Goal: Contribute content: Contribute content

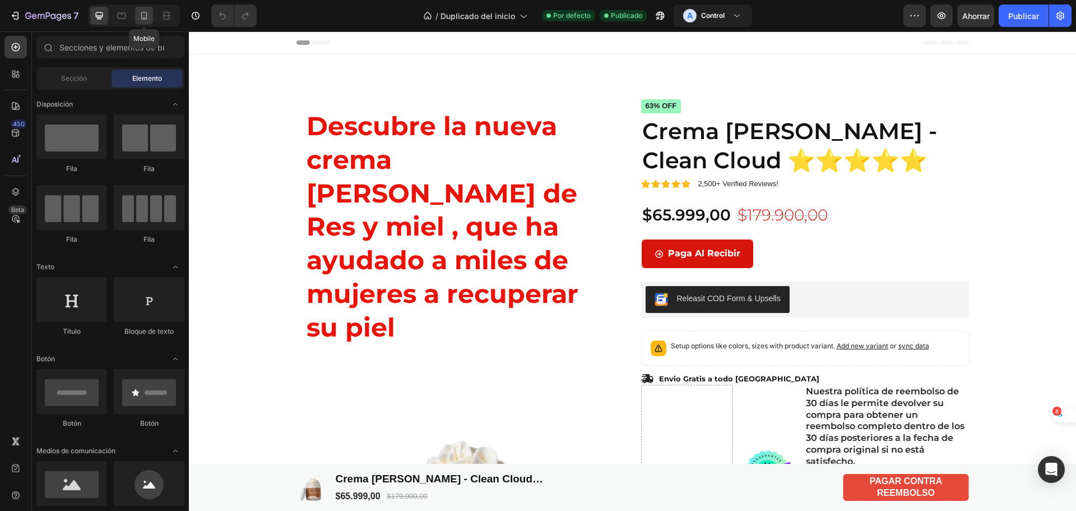
click at [152, 18] on div at bounding box center [144, 16] width 18 height 18
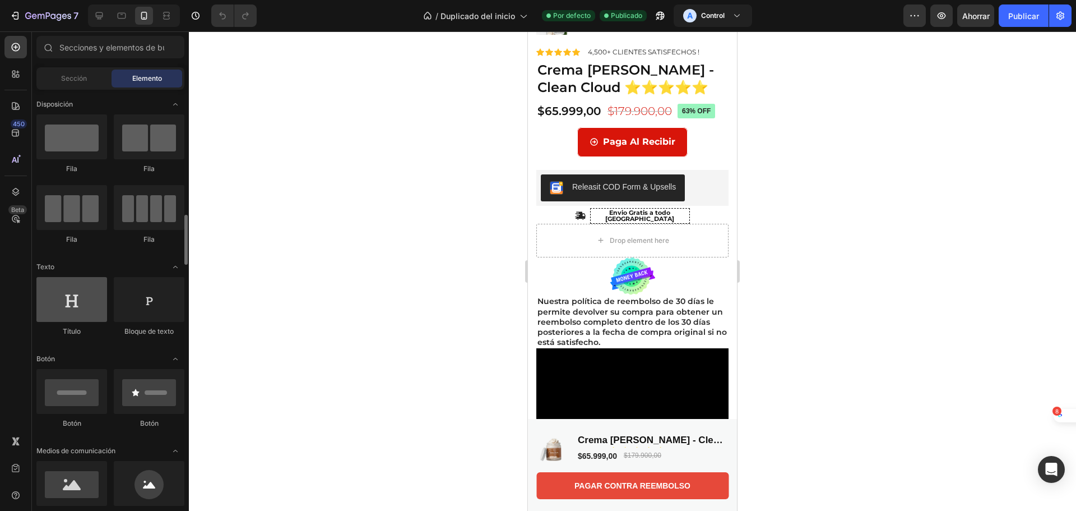
scroll to position [112, 0]
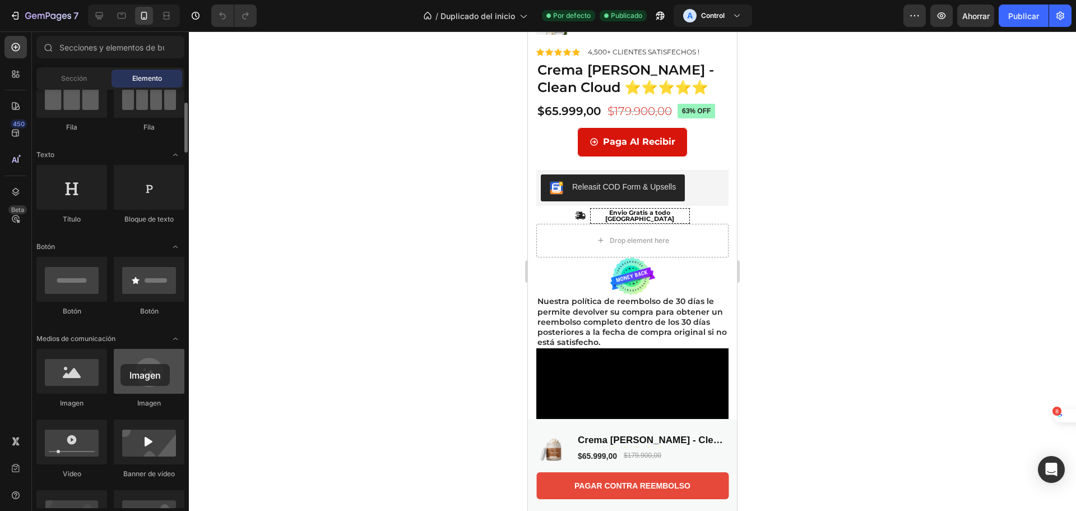
drag, startPoint x: 130, startPoint y: 377, endPoint x: 121, endPoint y: 364, distance: 16.5
click at [121, 364] on div at bounding box center [149, 371] width 71 height 45
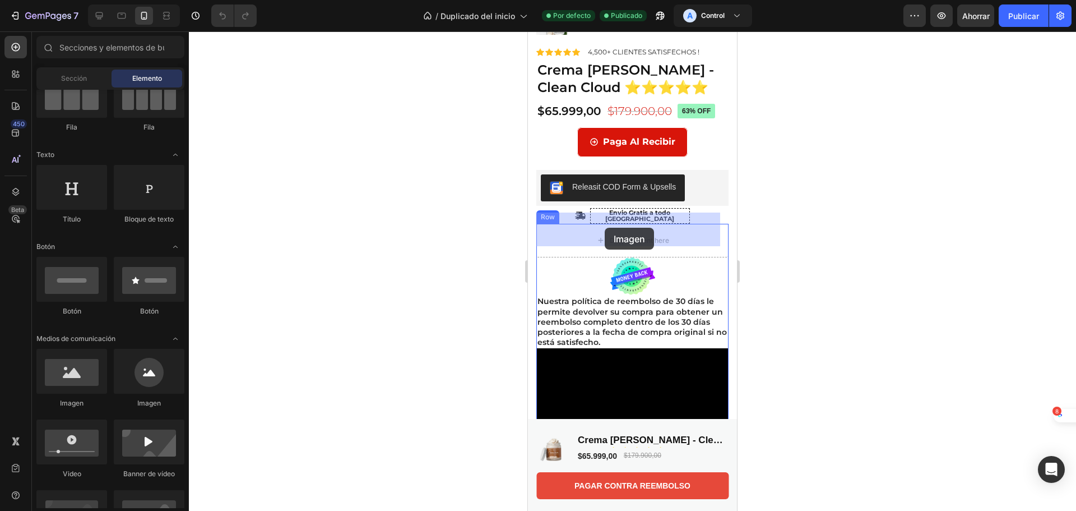
drag, startPoint x: 608, startPoint y: 404, endPoint x: 605, endPoint y: 228, distance: 176.6
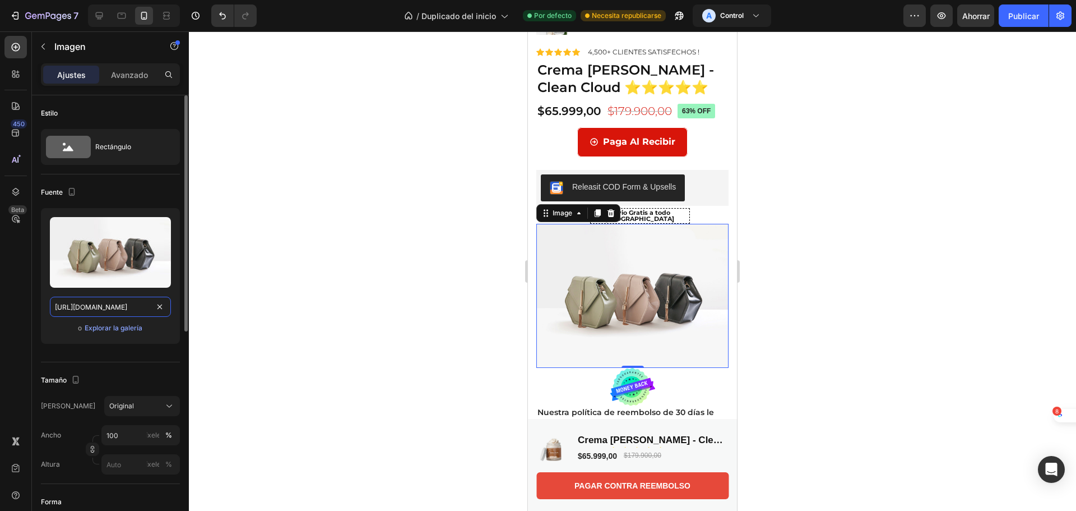
click at [110, 307] on input "https://cdn.shopify.com/s/files/1/2005/9307/files/image_demo.jpg" at bounding box center [110, 307] width 121 height 20
paste input "0716/6666/3592/files/Imagen_de_WhatsApp_2025-08-04_a_las_14.54.49_c70246f8_9128…"
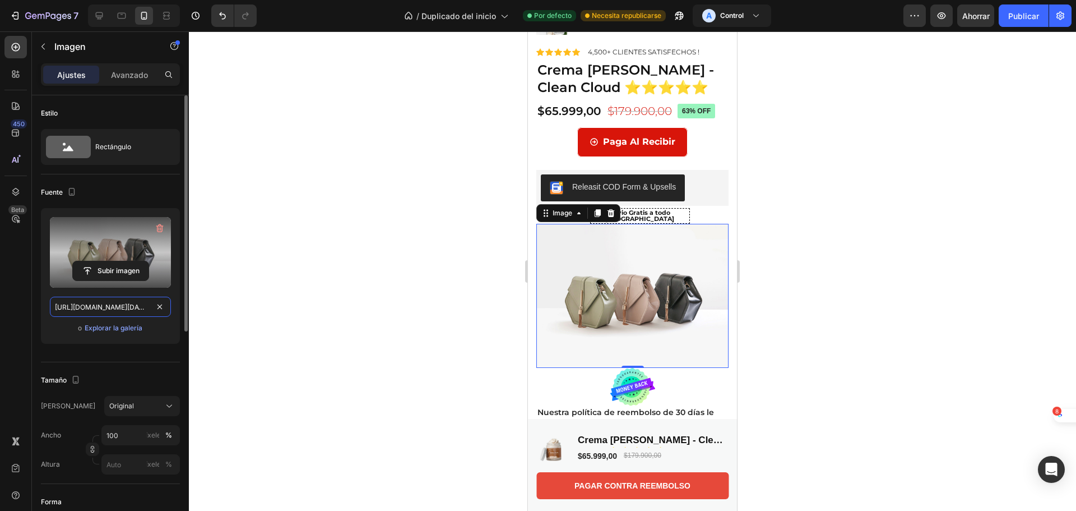
scroll to position [0, 480]
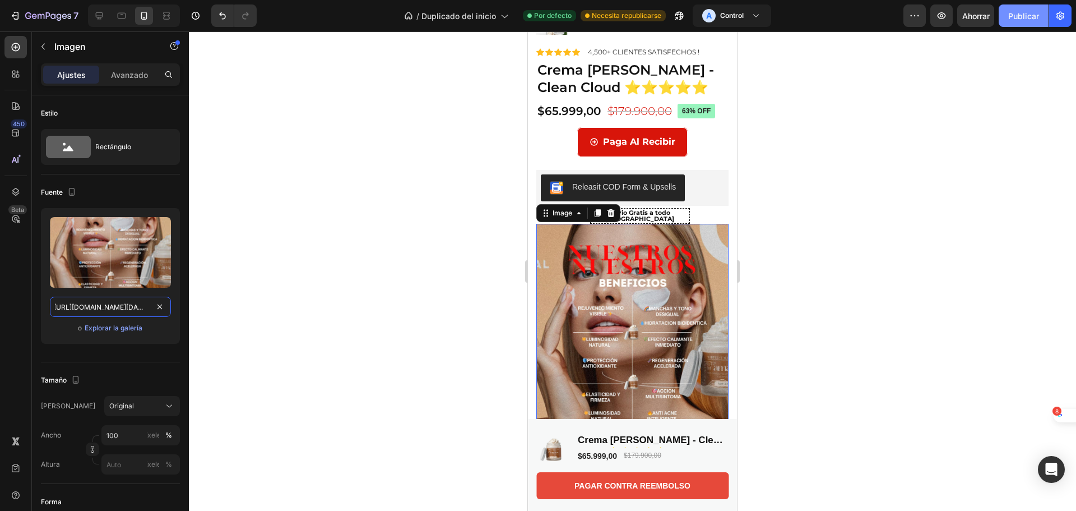
type input "[URL][DOMAIN_NAME][DATE]"
click at [1013, 24] on button "Publicar" at bounding box center [1024, 15] width 50 height 22
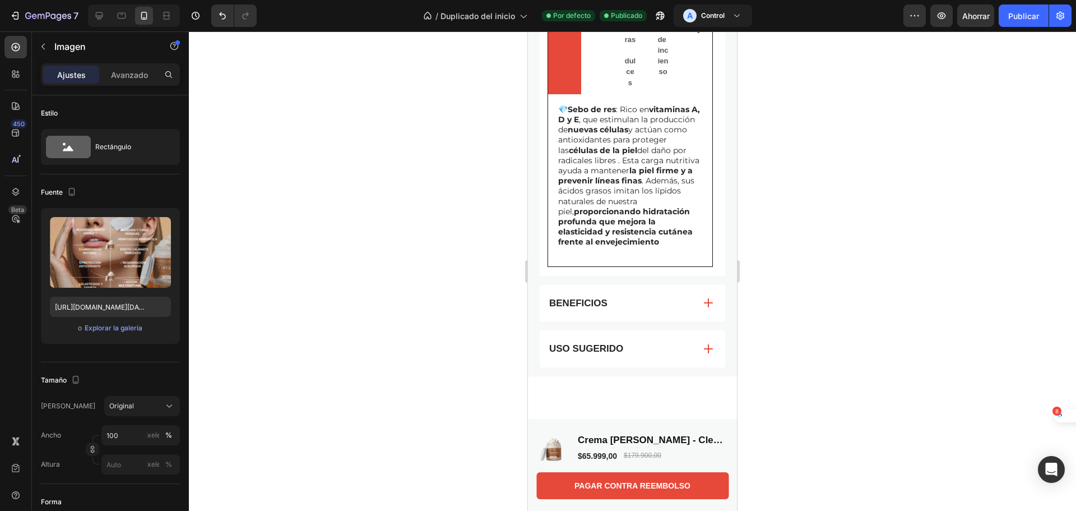
scroll to position [1177, 0]
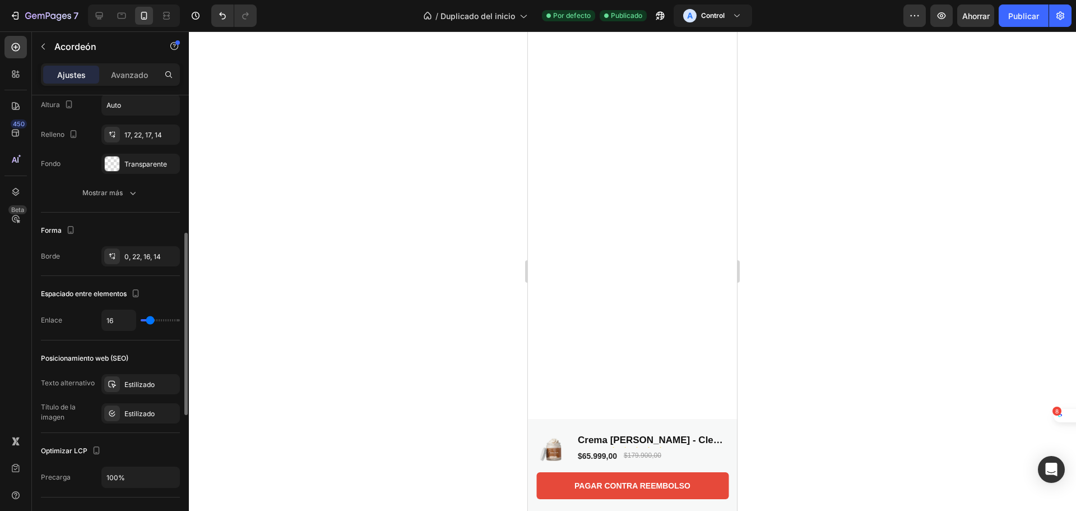
scroll to position [280, 0]
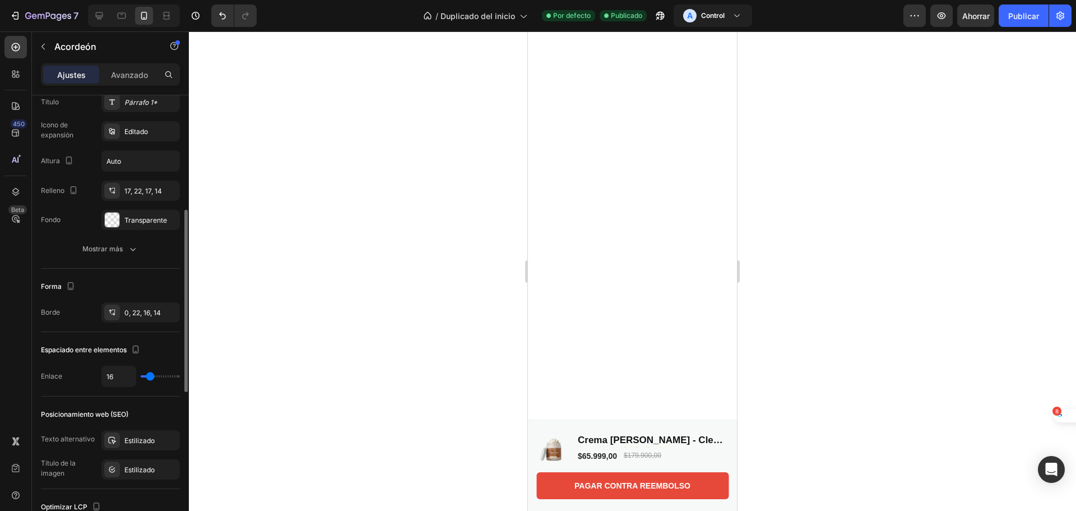
click at [148, 256] on button "Mostrar más" at bounding box center [110, 249] width 139 height 20
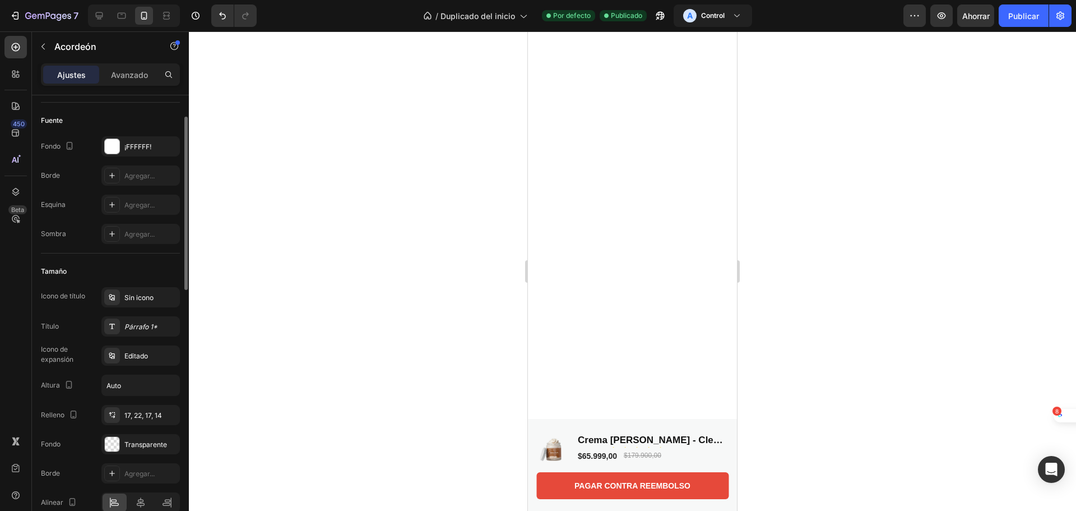
scroll to position [0, 0]
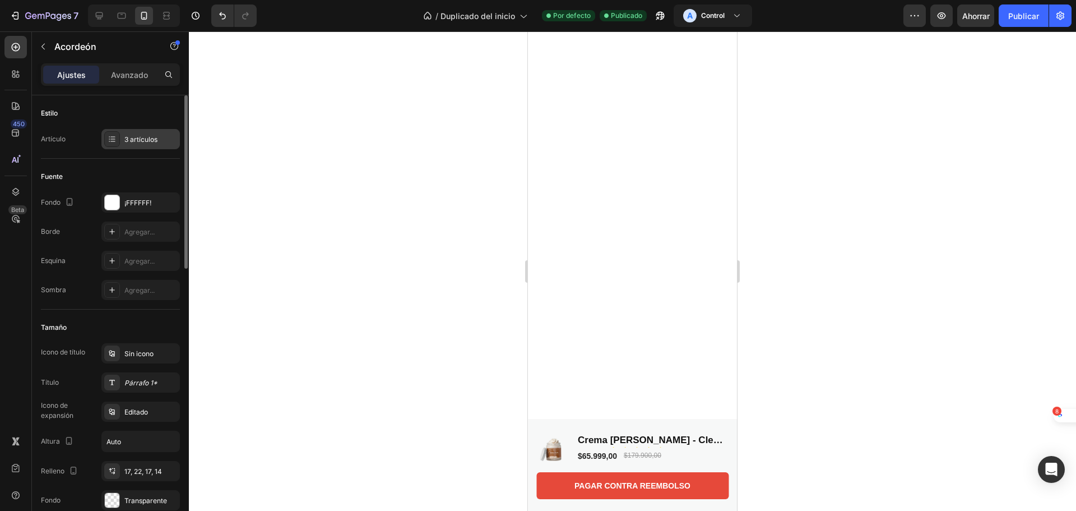
click at [125, 135] on font "3 artículos" at bounding box center [140, 139] width 33 height 8
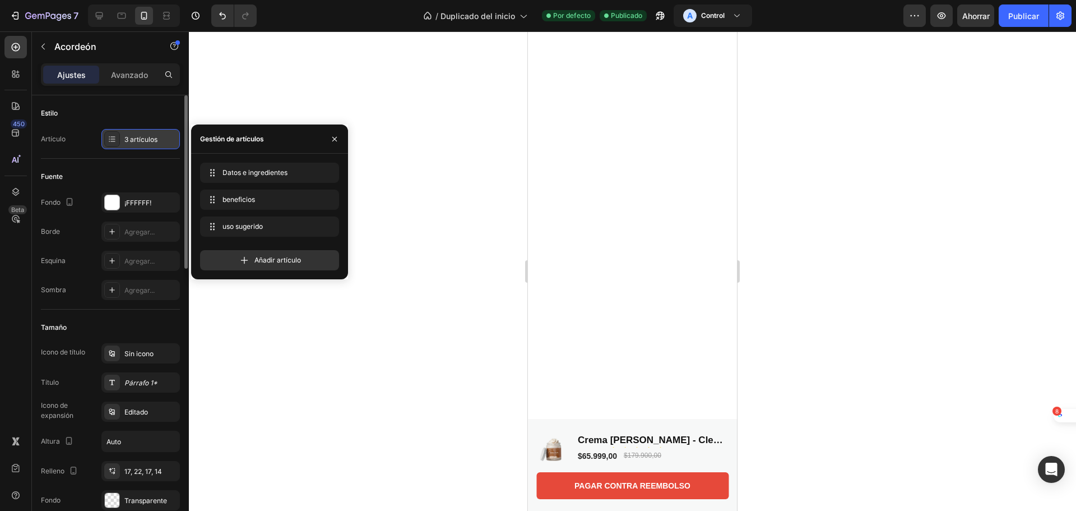
click at [125, 135] on font "3 artículos" at bounding box center [140, 139] width 33 height 8
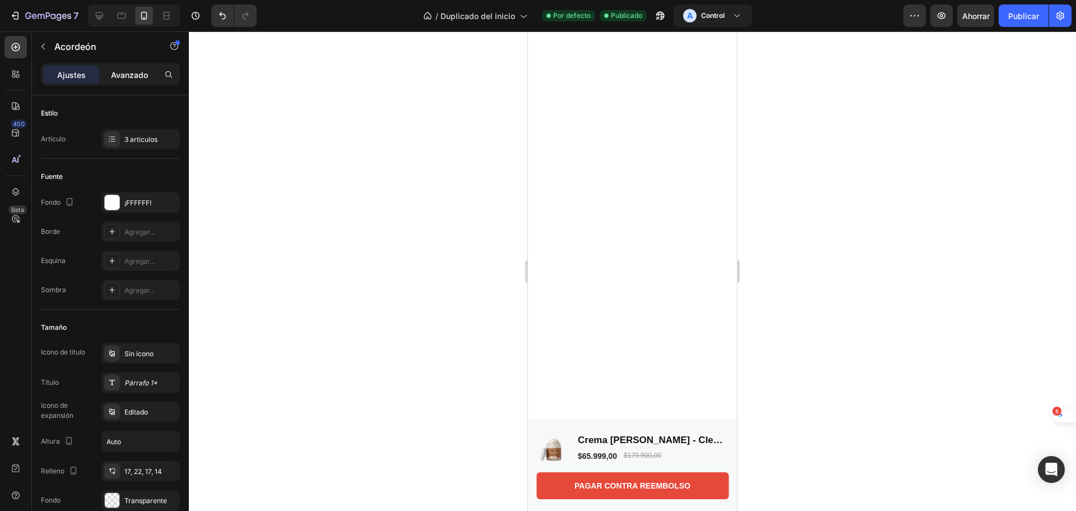
click at [123, 78] on font "Avanzado" at bounding box center [129, 75] width 37 height 10
type input "100%"
type input "100"
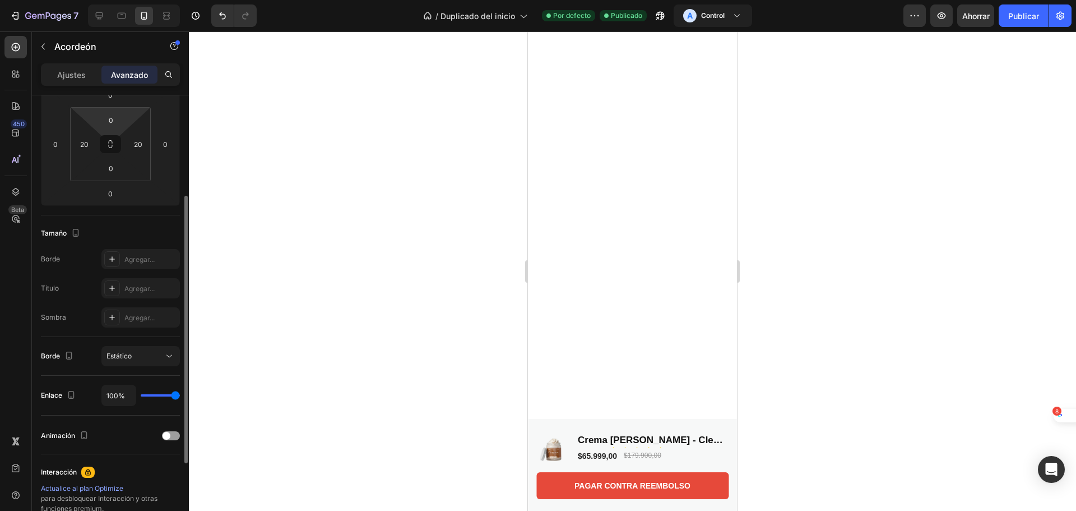
scroll to position [224, 0]
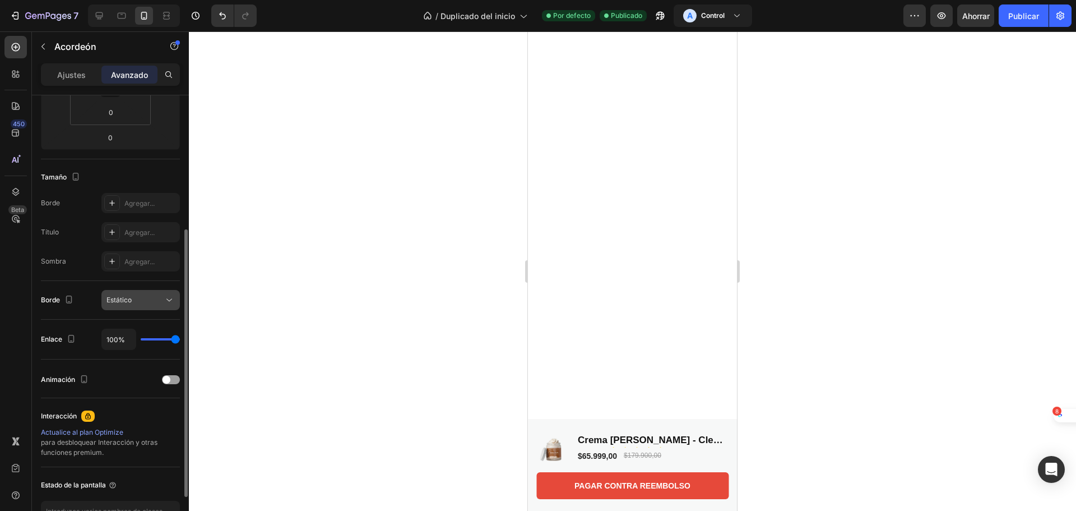
click at [175, 297] on button "Estático" at bounding box center [140, 300] width 78 height 20
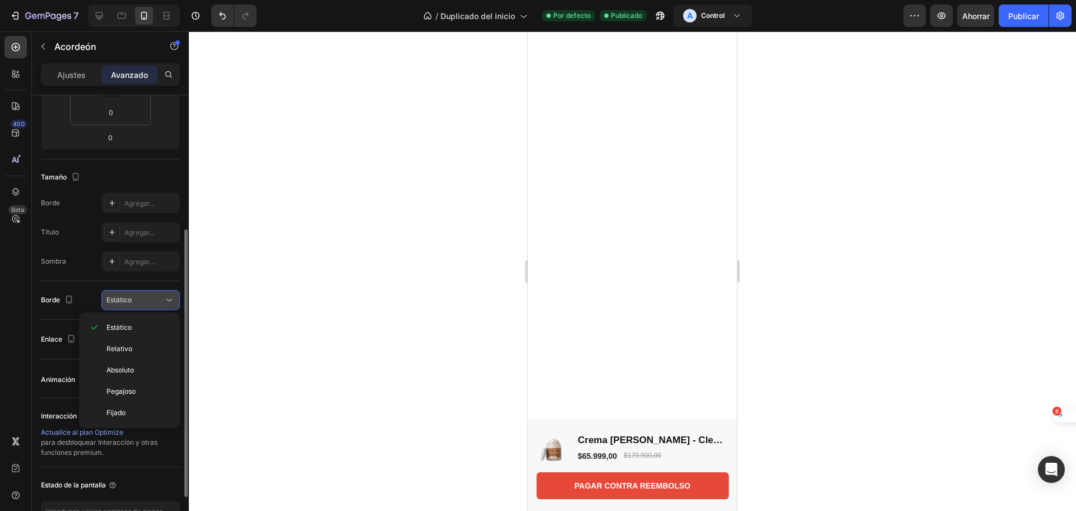
click at [175, 297] on button "Estático" at bounding box center [140, 300] width 78 height 20
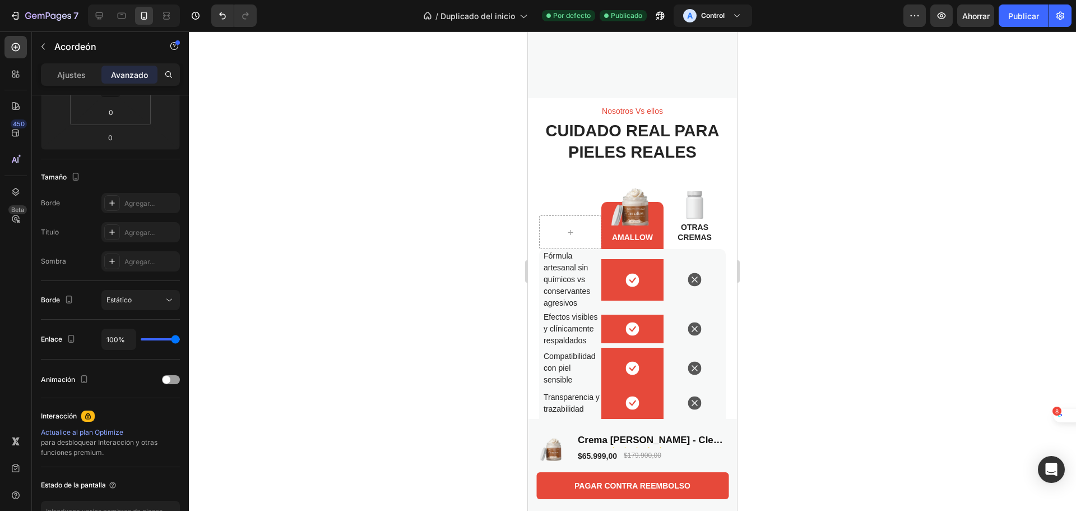
scroll to position [2665, 0]
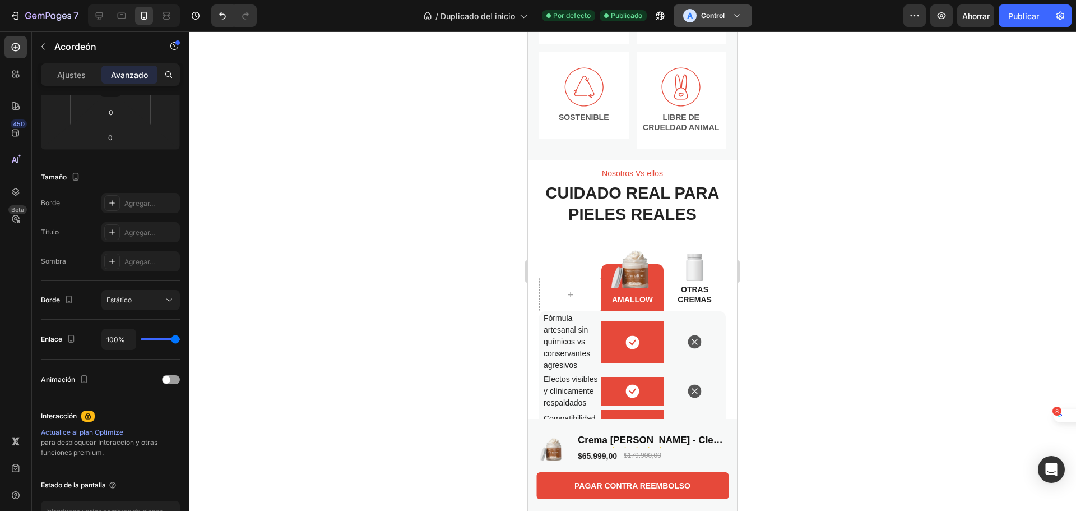
click at [707, 20] on h3 "Control" at bounding box center [713, 15] width 24 height 11
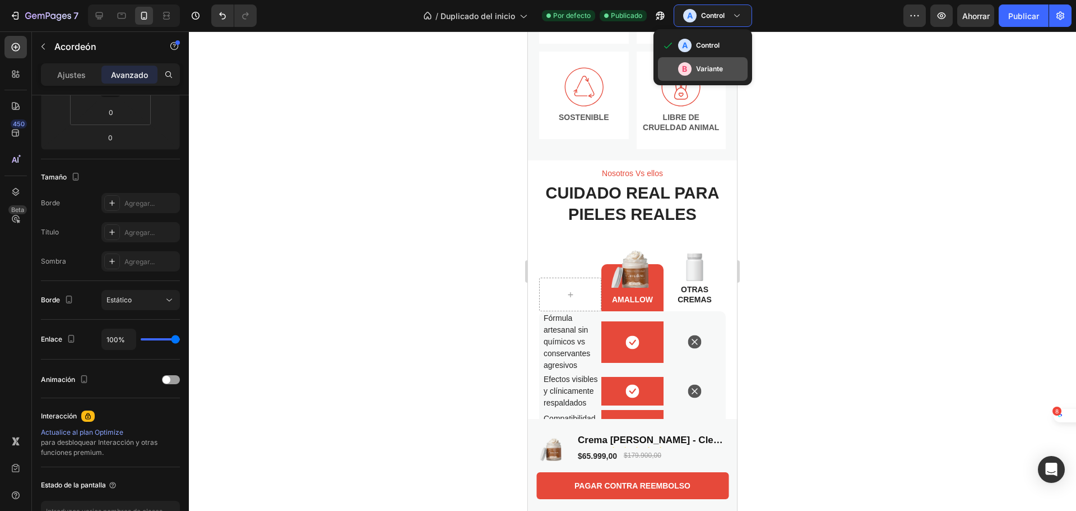
click at [710, 68] on font "Variante" at bounding box center [709, 68] width 27 height 8
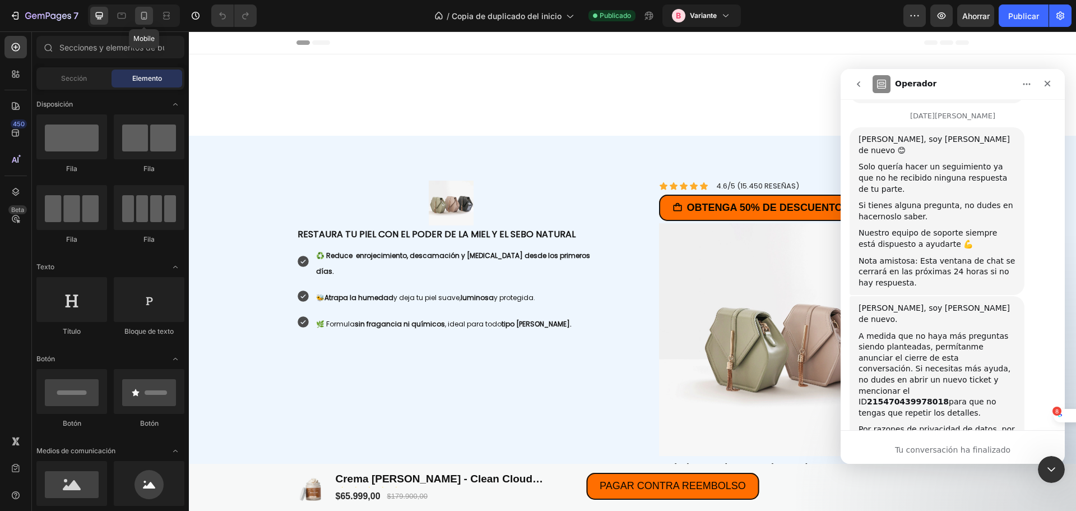
scroll to position [2934, 0]
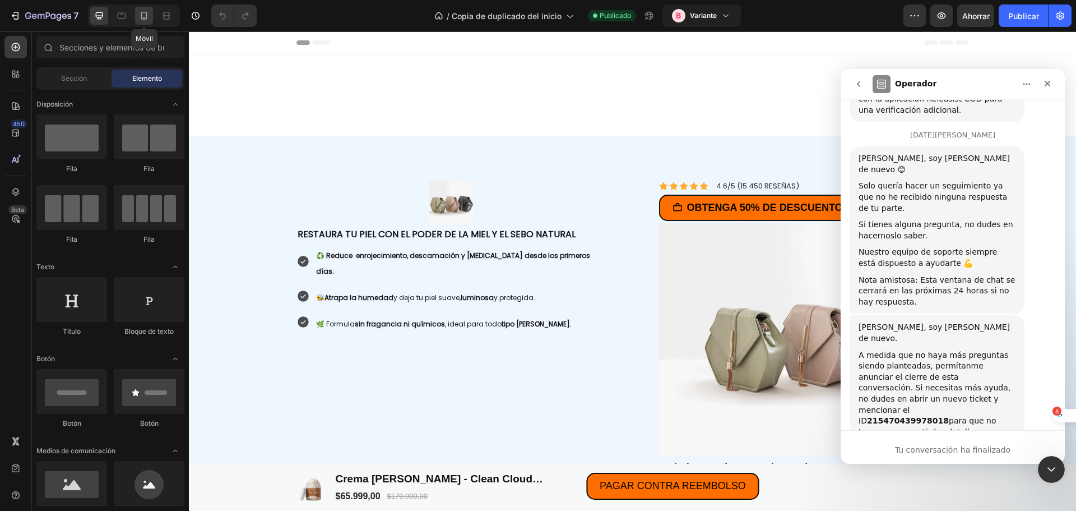
click at [147, 12] on icon at bounding box center [143, 15] width 11 height 11
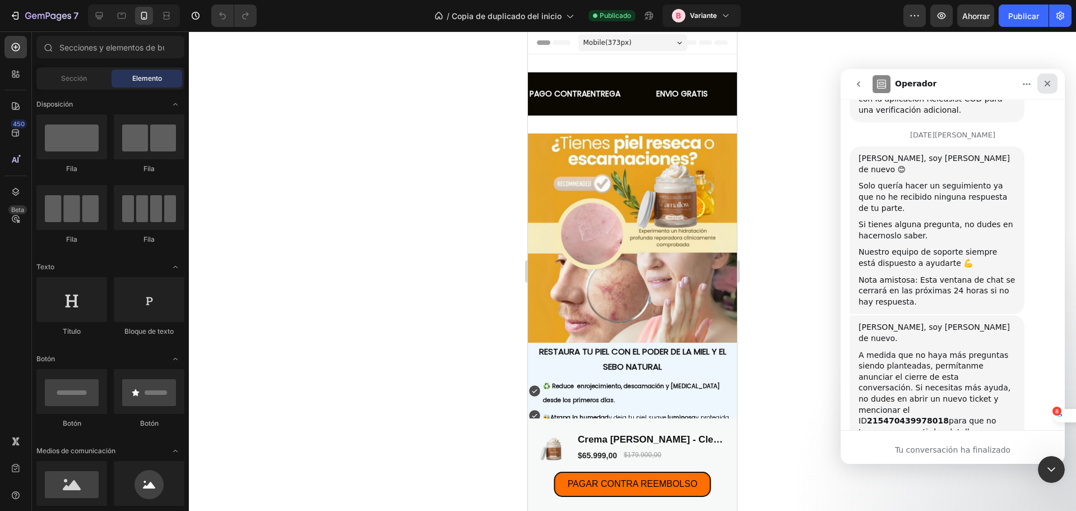
click at [1054, 80] on div "Cerrar" at bounding box center [1047, 83] width 20 height 20
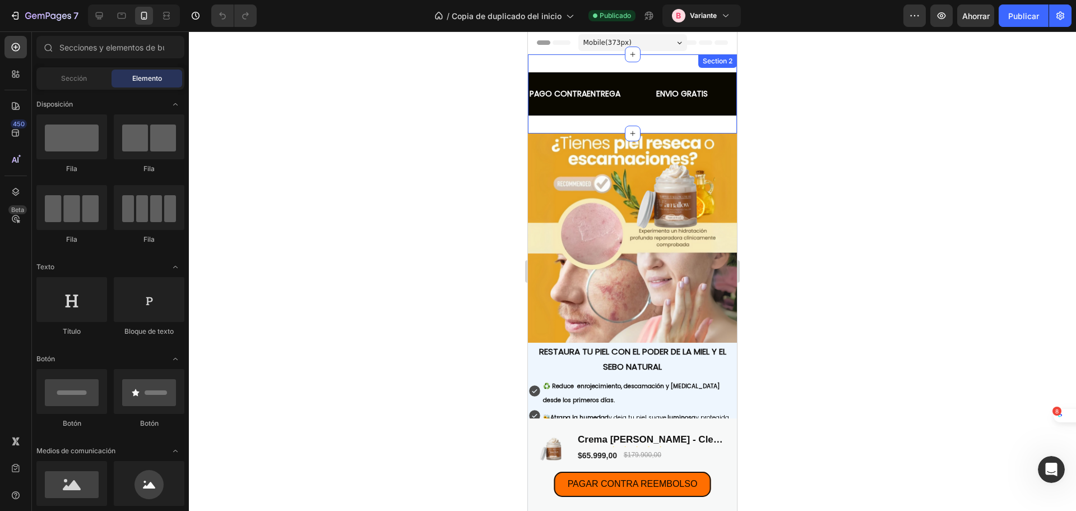
click at [609, 119] on div "PAGO CONTRAENTREGA Text Block ENVIO GRATIS Text Block OFERTA LIMITADA Text Bloc…" at bounding box center [632, 93] width 209 height 79
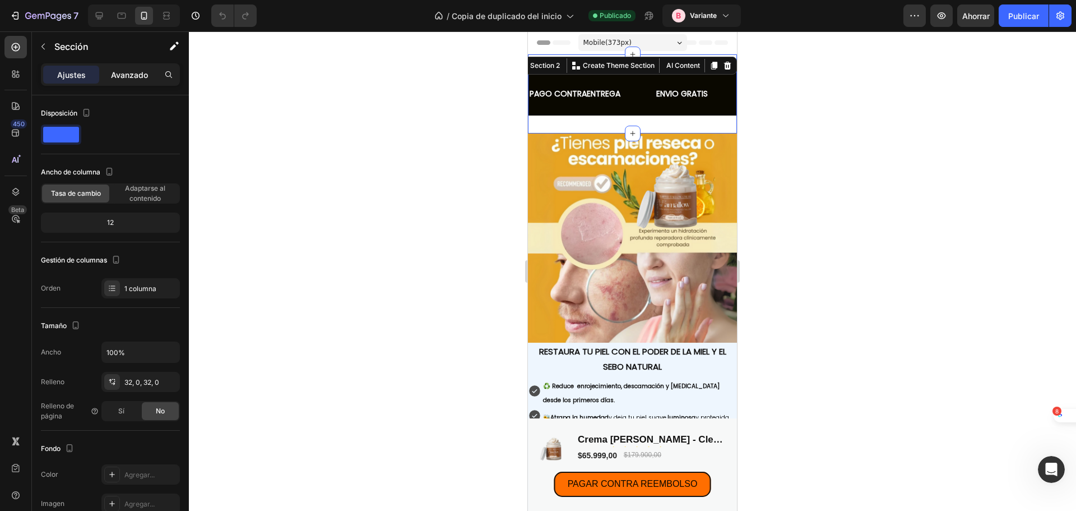
click at [132, 78] on font "Avanzado" at bounding box center [129, 75] width 37 height 10
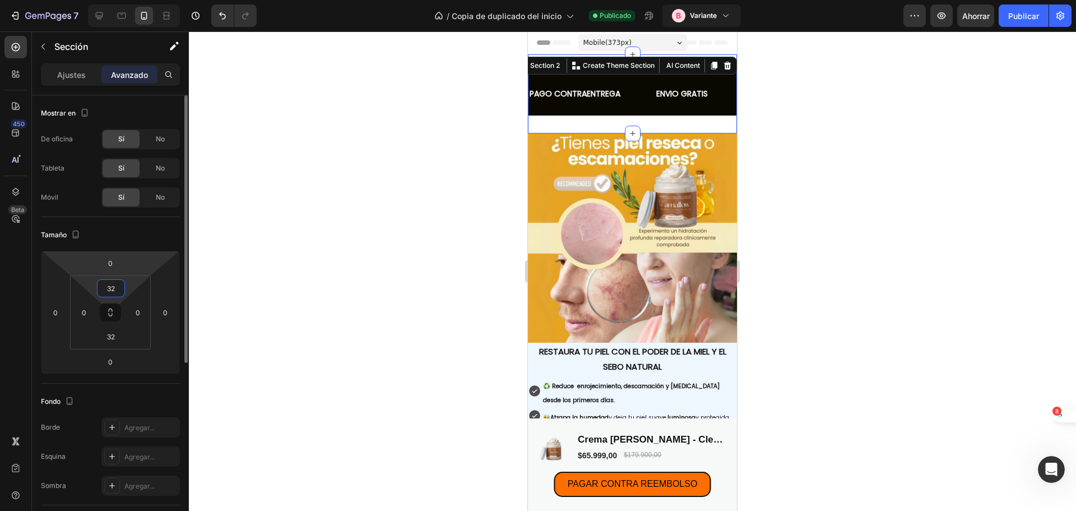
drag, startPoint x: 118, startPoint y: 292, endPoint x: 123, endPoint y: 272, distance: 20.8
click at [123, 272] on div "0 0 0 0 32 0 32 0" at bounding box center [110, 312] width 139 height 123
type input "2"
click at [466, 189] on div at bounding box center [632, 270] width 887 height 479
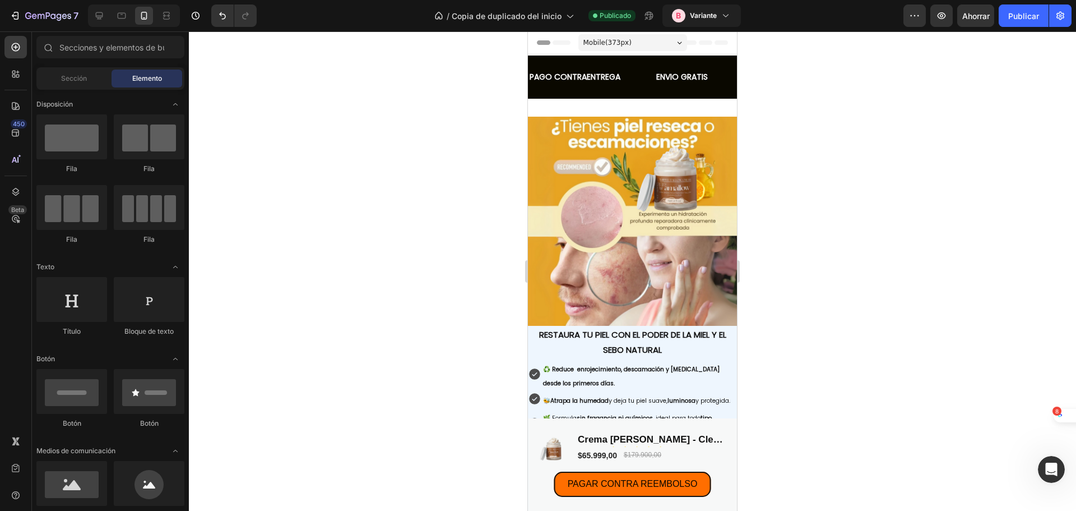
click at [478, 182] on div at bounding box center [632, 270] width 887 height 479
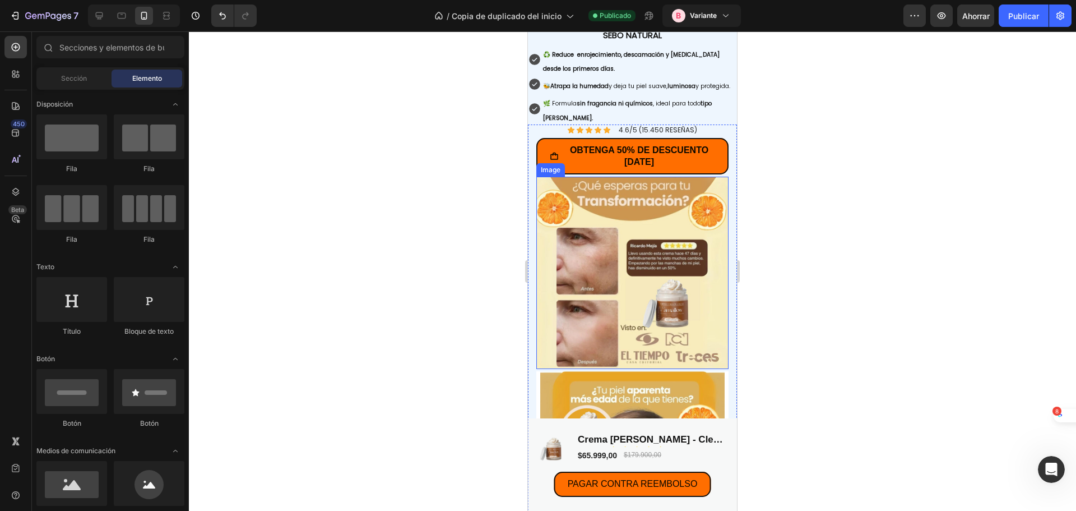
scroll to position [392, 0]
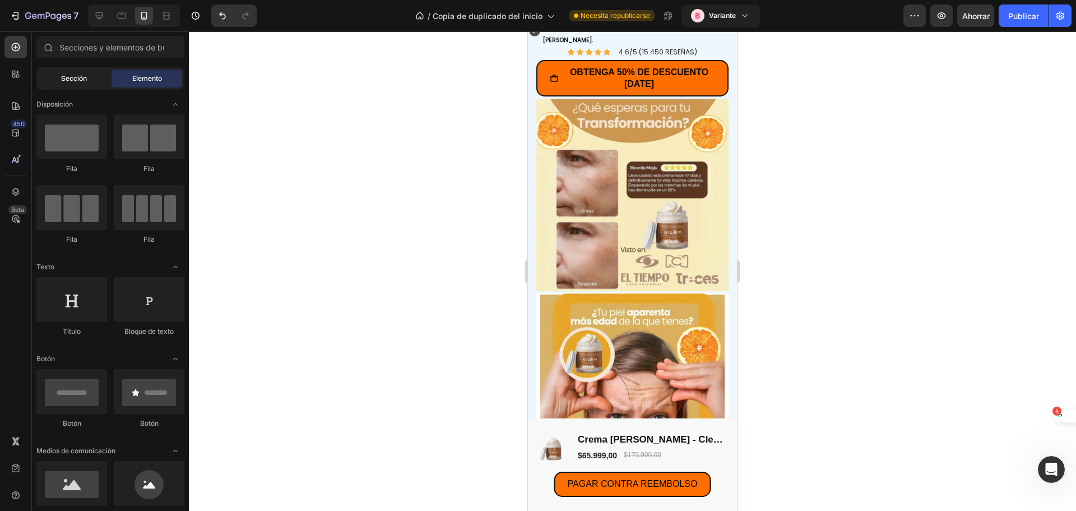
click at [94, 85] on div "Sección" at bounding box center [74, 79] width 71 height 18
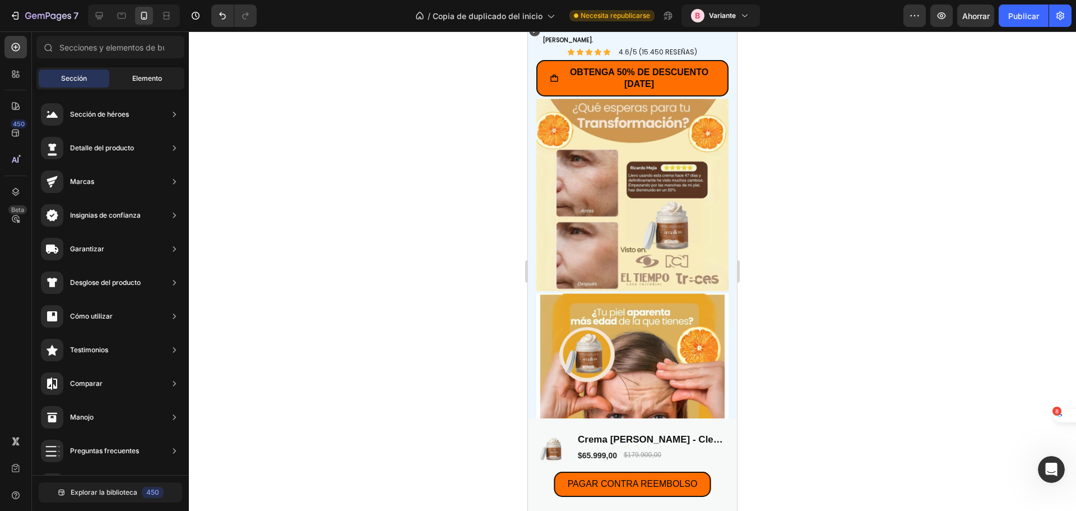
click at [123, 82] on div "Elemento" at bounding box center [147, 79] width 71 height 18
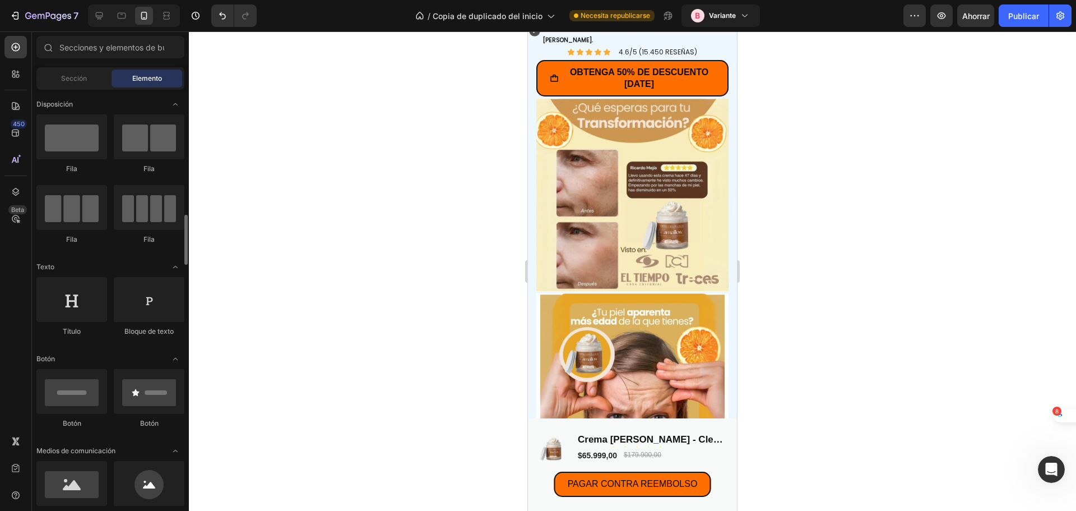
scroll to position [168, 0]
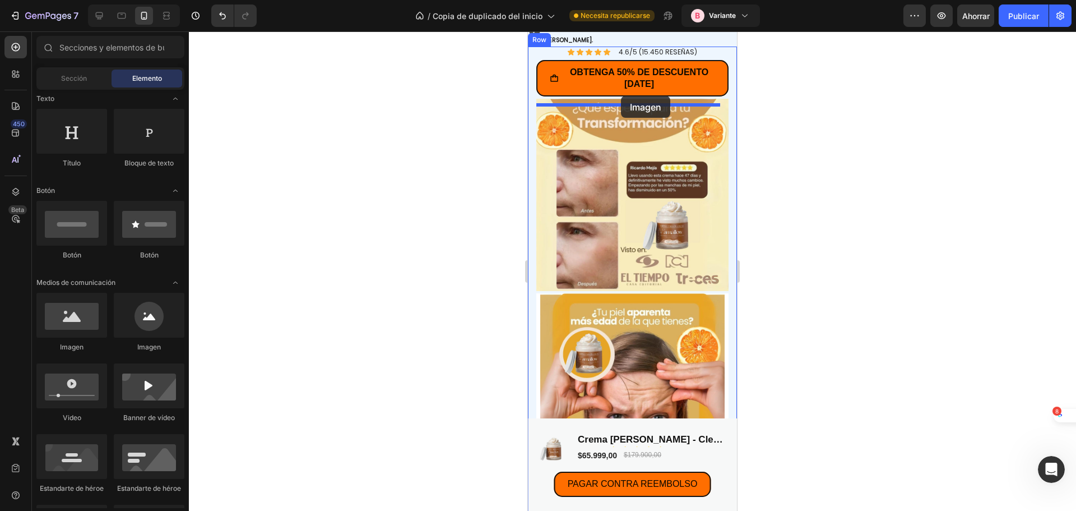
drag, startPoint x: 610, startPoint y: 347, endPoint x: 621, endPoint y: 96, distance: 251.4
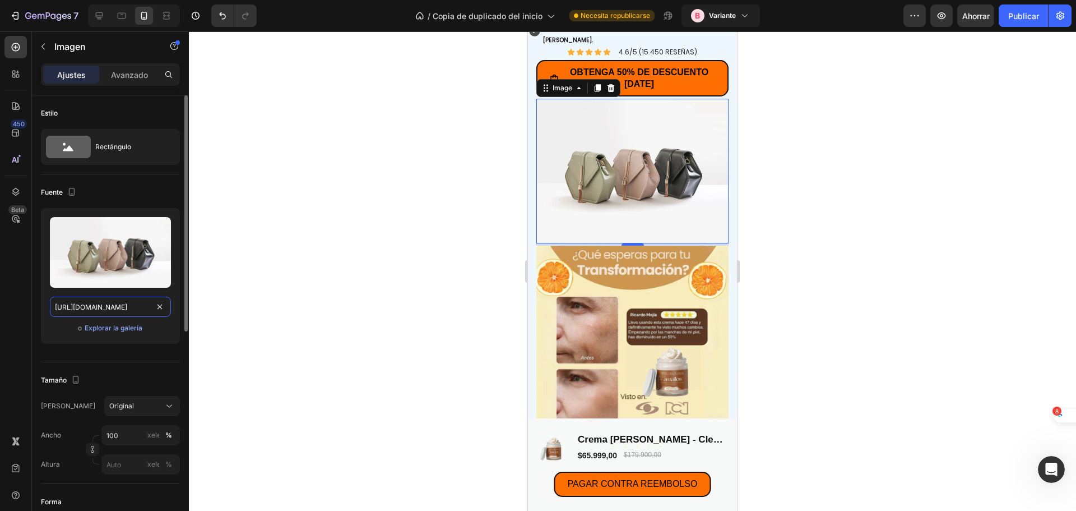
click at [109, 303] on input "https://cdn.shopify.com/s/files/1/2005/9307/files/image_demo.jpg" at bounding box center [110, 307] width 121 height 20
paste input "0716/6666/3592/files/11.png?v=1756258884"
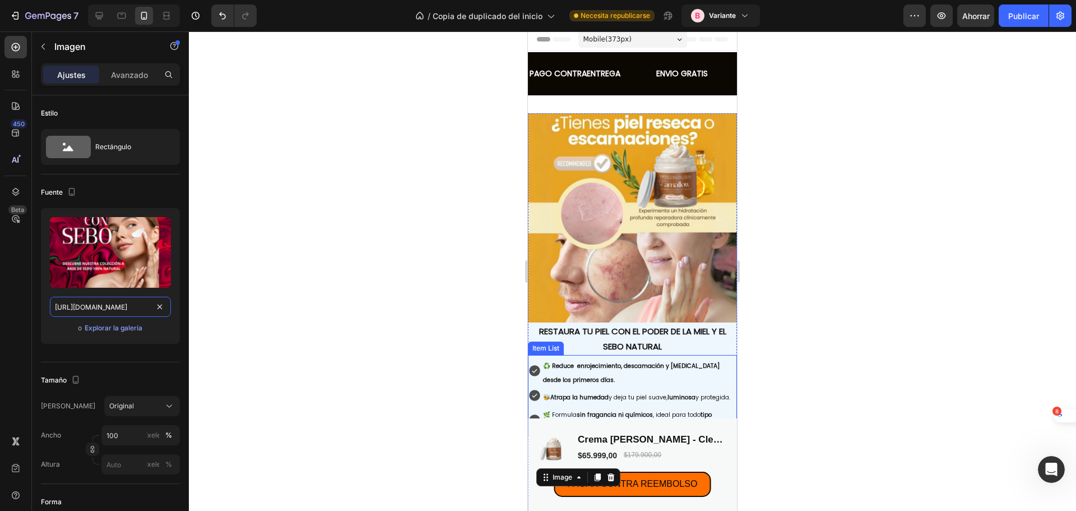
scroll to position [0, 0]
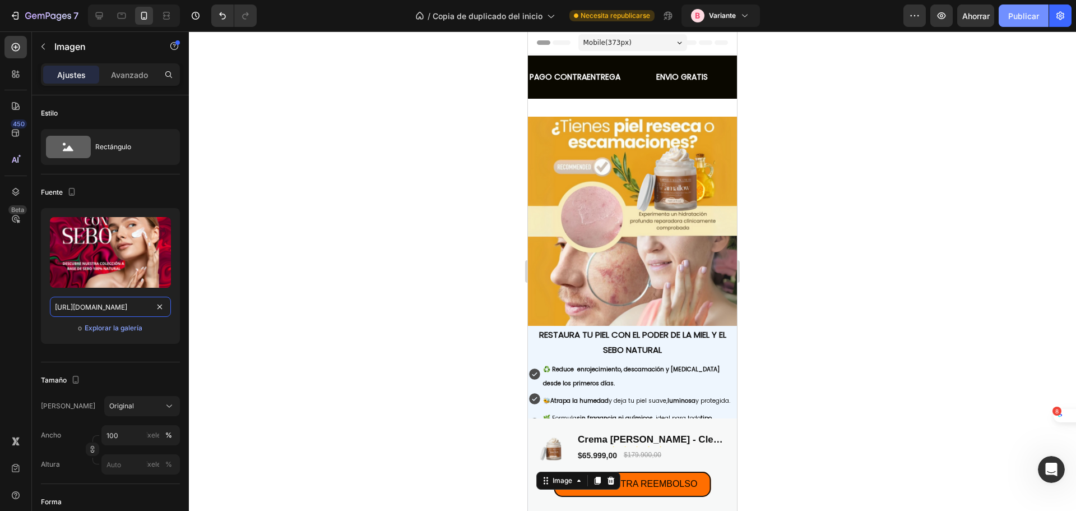
type input "https://cdn.shopify.com/s/files/1/0716/6666/3592/files/11.png?v=1756258884"
click at [1027, 17] on font "Publicar" at bounding box center [1023, 16] width 31 height 10
click at [703, 18] on font "Variante" at bounding box center [703, 15] width 27 height 8
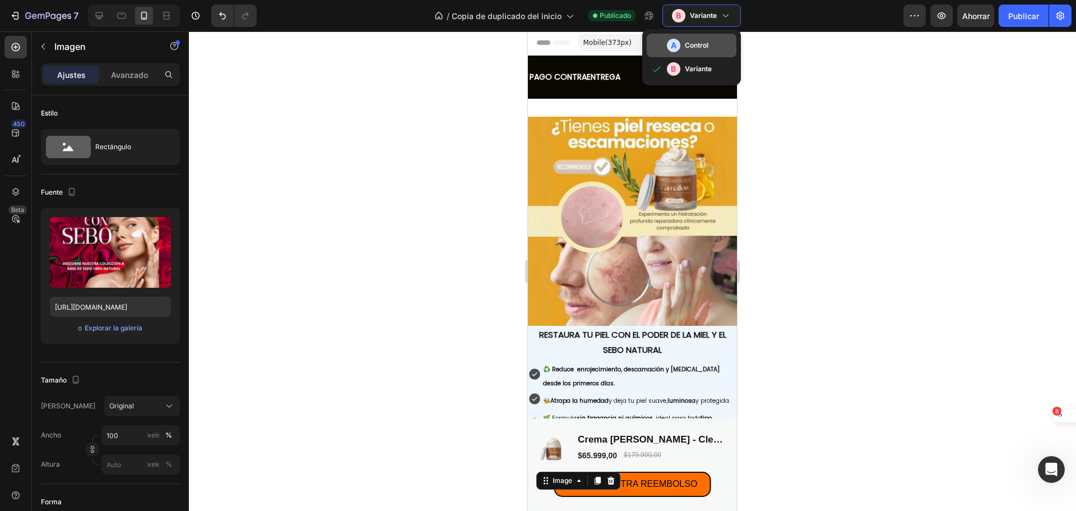
click at [678, 51] on div "A Control" at bounding box center [699, 45] width 65 height 13
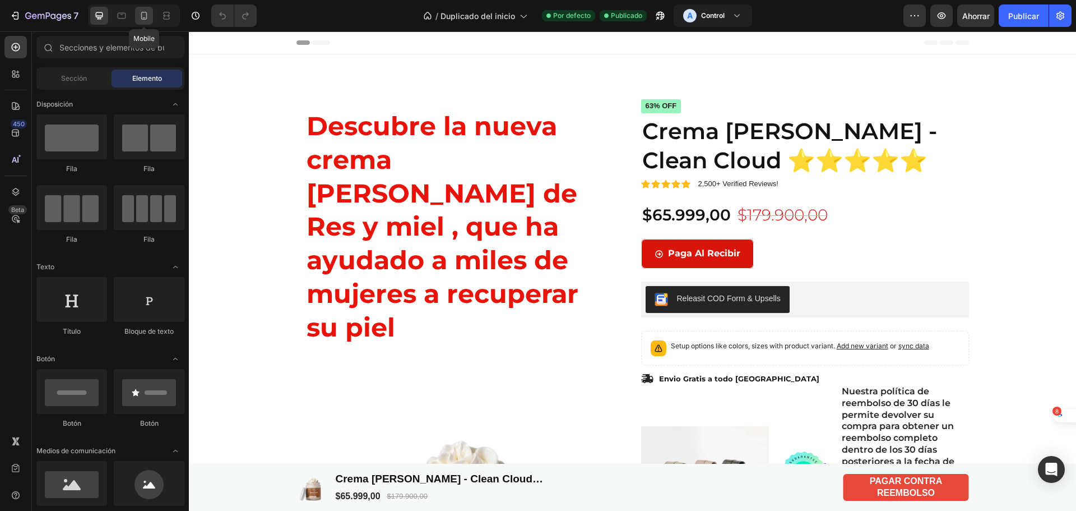
click at [146, 11] on icon at bounding box center [143, 15] width 11 height 11
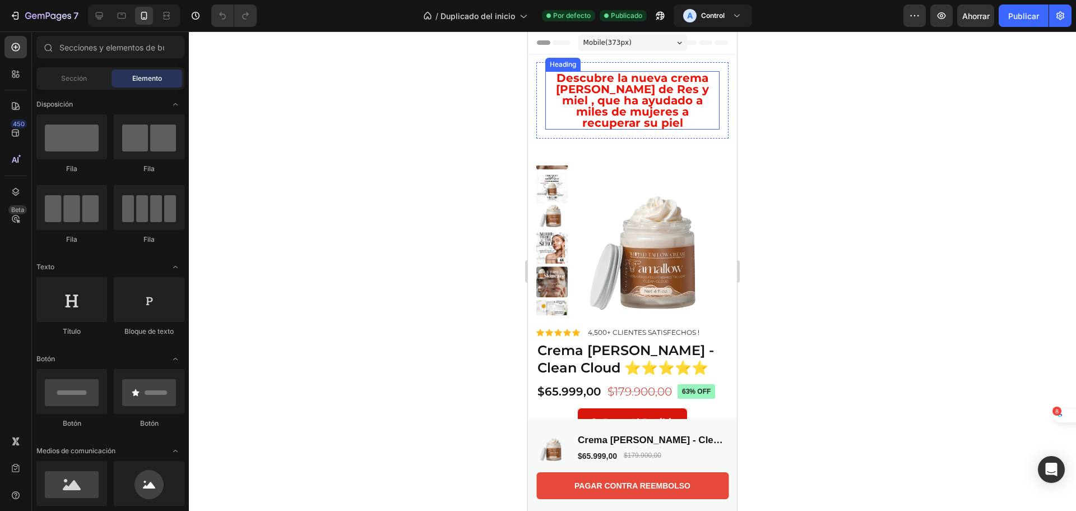
click at [638, 82] on h2 "Descubre la nueva crema [PERSON_NAME] de Res y miel , que ha ayudado a miles de…" at bounding box center [632, 100] width 174 height 58
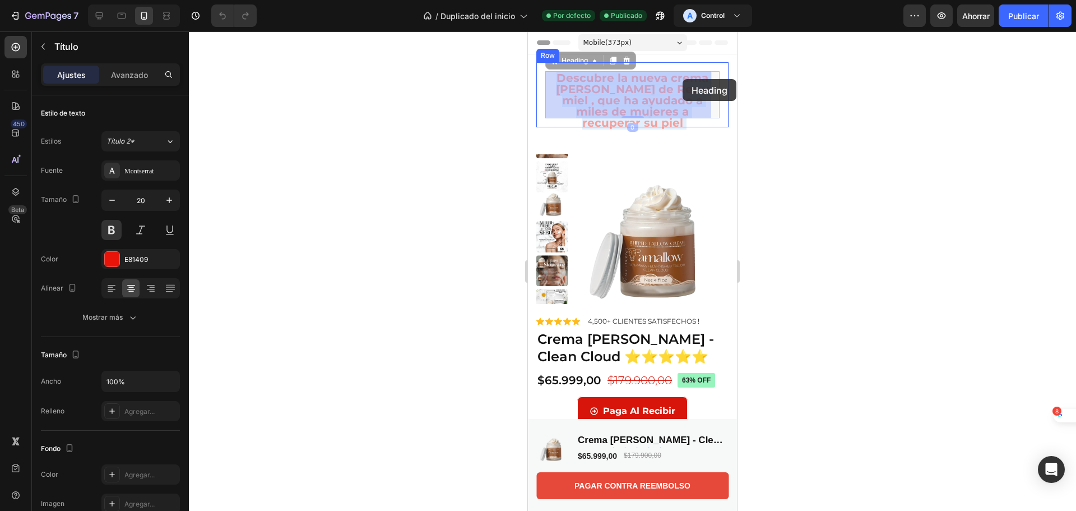
drag, startPoint x: 627, startPoint y: 79, endPoint x: 683, endPoint y: 79, distance: 55.5
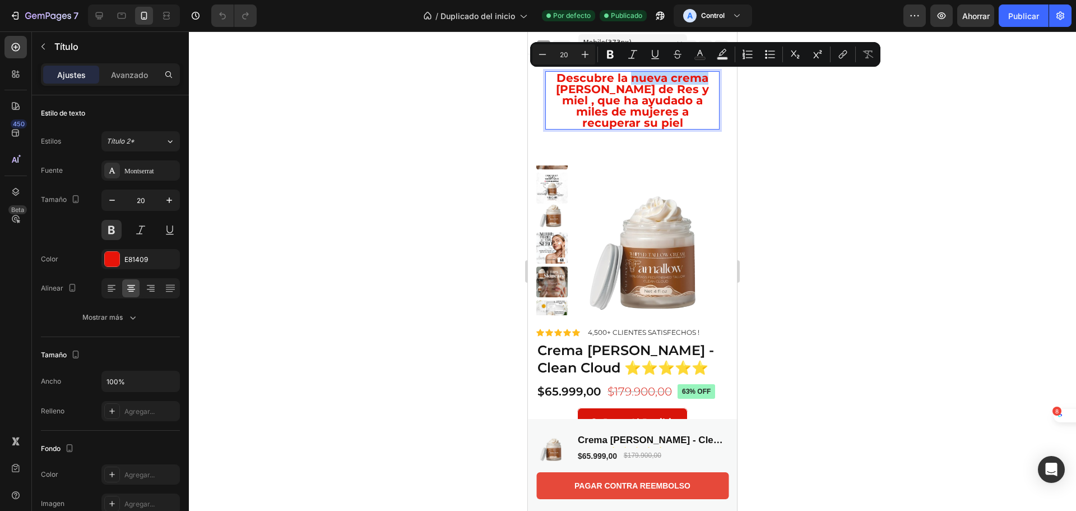
drag, startPoint x: 702, startPoint y: 82, endPoint x: 626, endPoint y: 80, distance: 75.7
click at [614, 58] on icon "Barra de herramientas contextual del editor" at bounding box center [610, 54] width 11 height 11
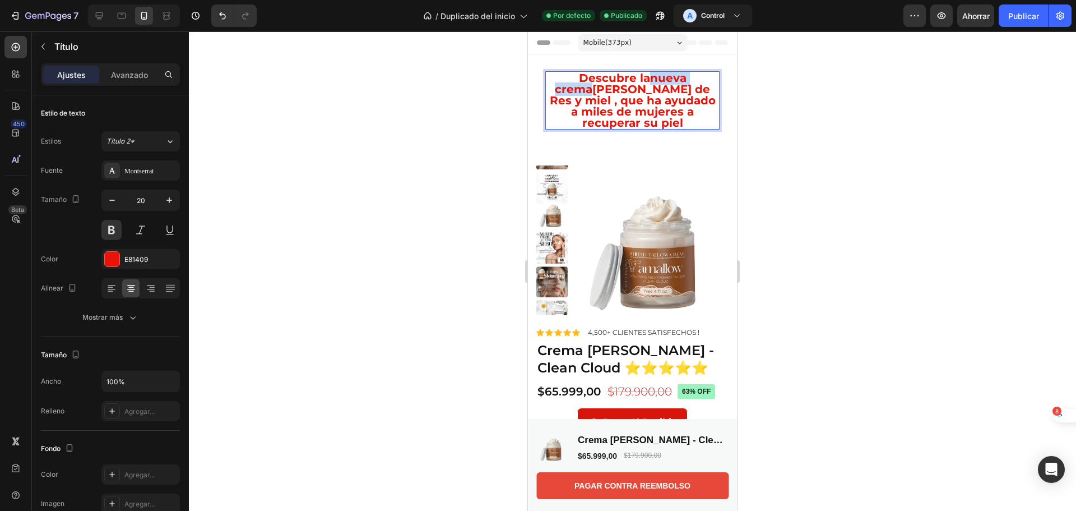
drag, startPoint x: 703, startPoint y: 81, endPoint x: 629, endPoint y: 81, distance: 74.5
click at [629, 81] on p "Descubre la nueva crema [PERSON_NAME] de Res y miel , que ha ayudado a miles de…" at bounding box center [632, 100] width 172 height 56
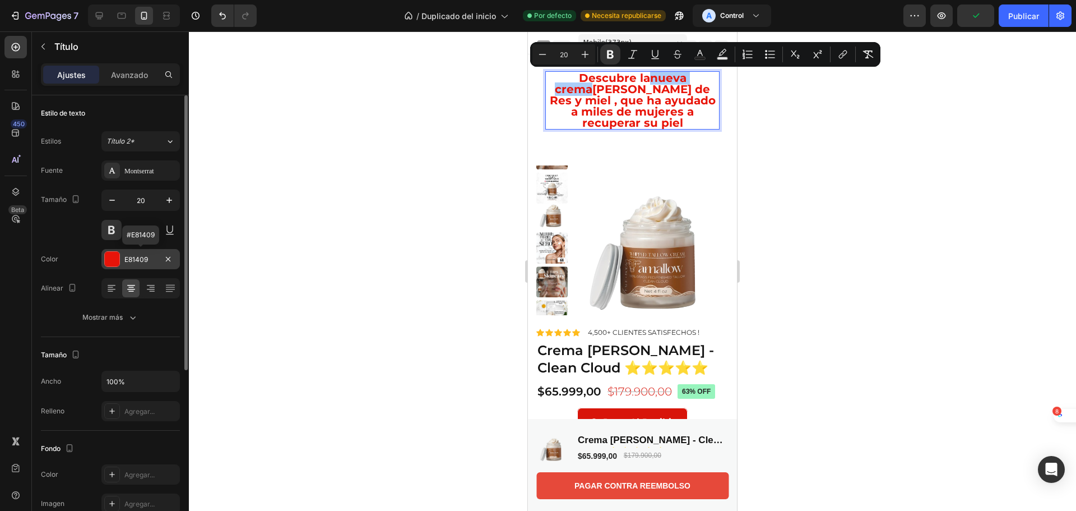
click at [117, 253] on div at bounding box center [112, 259] width 15 height 15
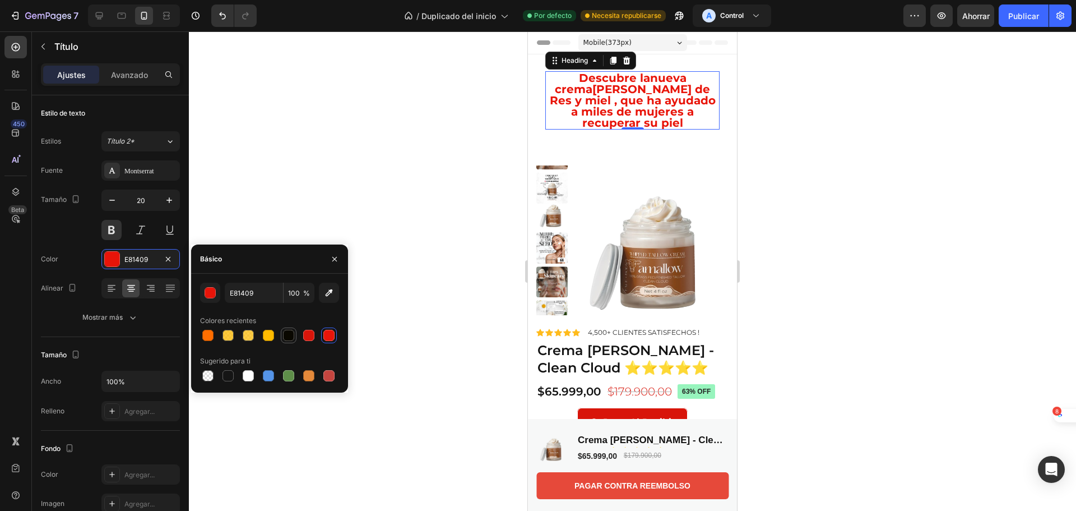
click at [288, 331] on div at bounding box center [288, 335] width 11 height 11
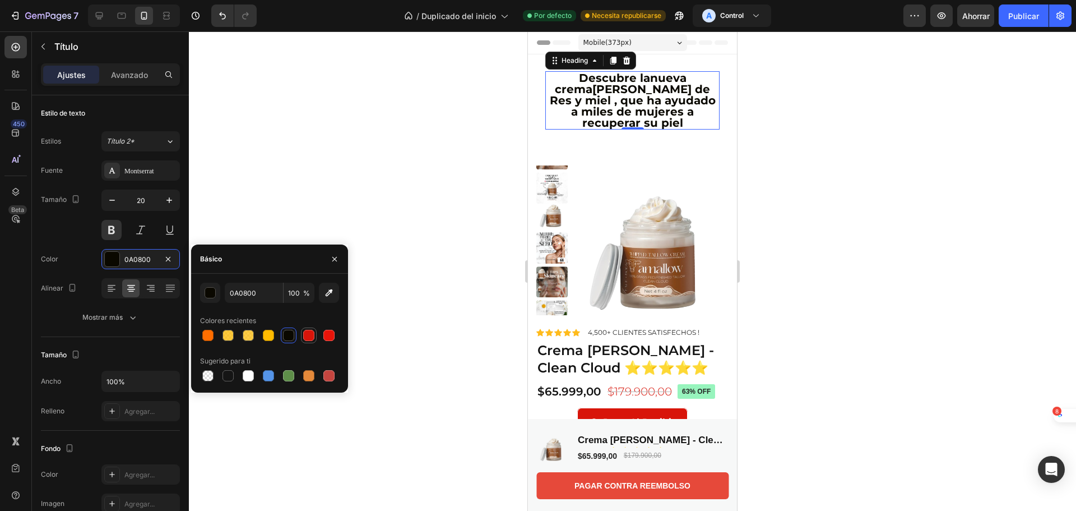
click at [309, 331] on div at bounding box center [308, 335] width 11 height 11
type input "D8150A"
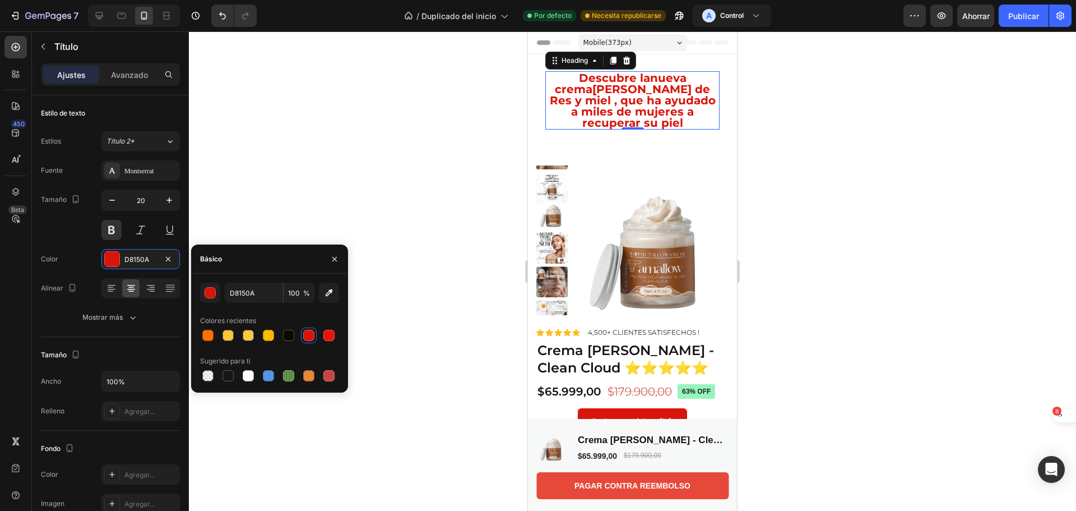
click at [413, 192] on div at bounding box center [632, 270] width 887 height 479
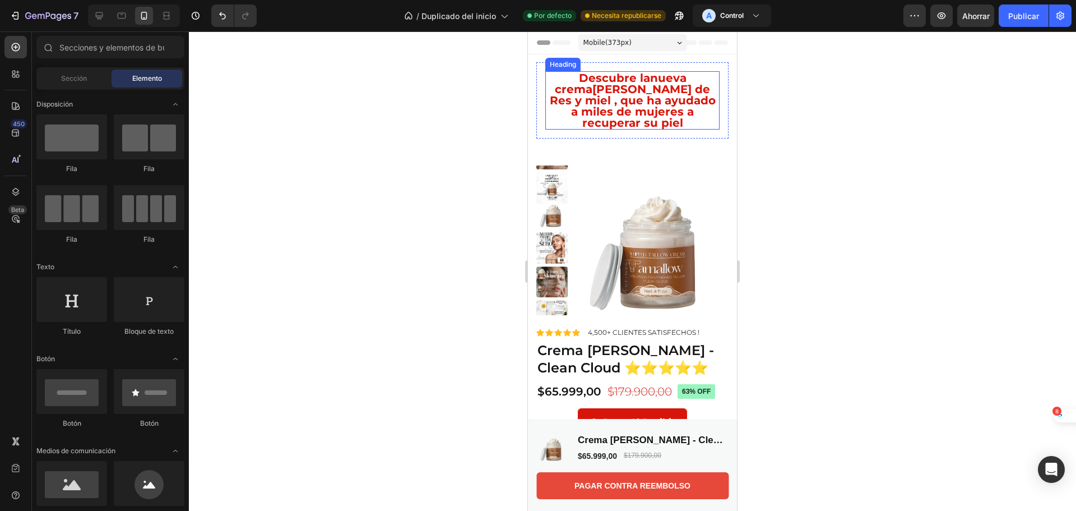
click at [652, 98] on p "Descubre la nueva crema [PERSON_NAME] de Res y miel , que ha ayudado a miles de…" at bounding box center [632, 100] width 172 height 56
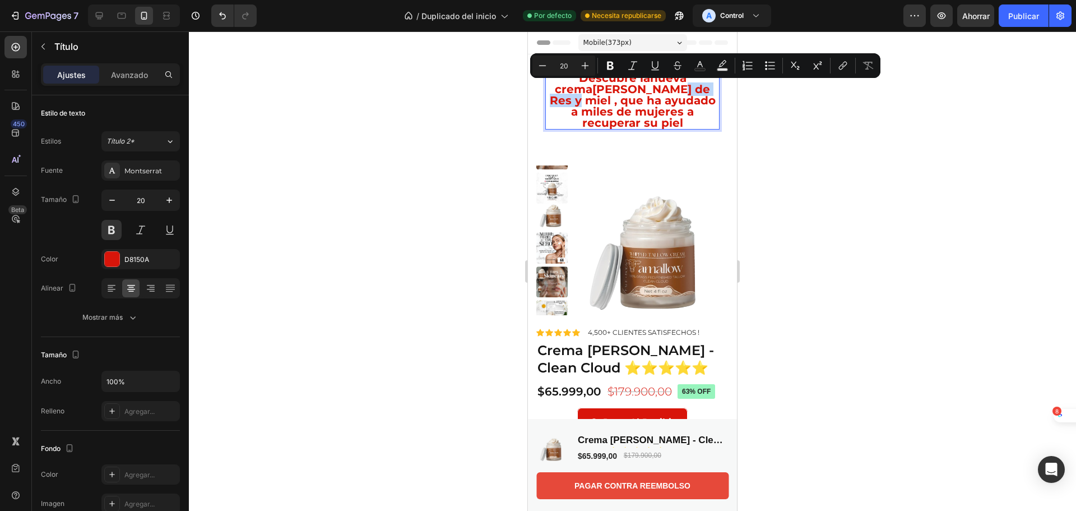
drag, startPoint x: 676, startPoint y: 91, endPoint x: 617, endPoint y: 95, distance: 59.0
click at [633, 68] on icon "Barra de herramientas contextual del editor" at bounding box center [632, 65] width 11 height 11
click at [655, 68] on icon "Barra de herramientas contextual del editor" at bounding box center [655, 65] width 11 height 11
click at [611, 69] on icon "Barra de herramientas contextual del editor" at bounding box center [610, 66] width 7 height 8
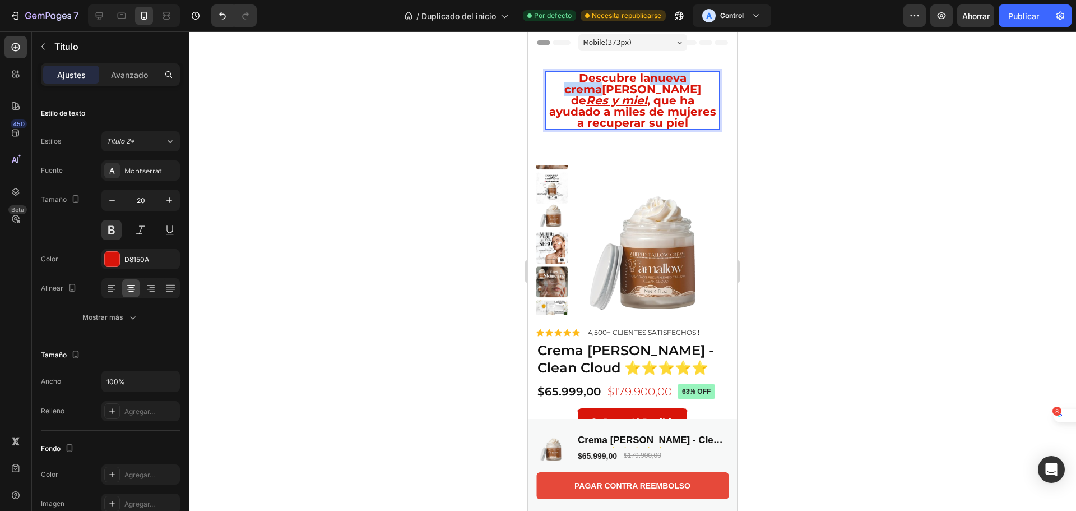
drag, startPoint x: 626, startPoint y: 77, endPoint x: 710, endPoint y: 76, distance: 84.1
click at [710, 76] on p "Descubre la nueva crema [PERSON_NAME] de Res y miel , que ha ayudado a miles de…" at bounding box center [632, 100] width 172 height 56
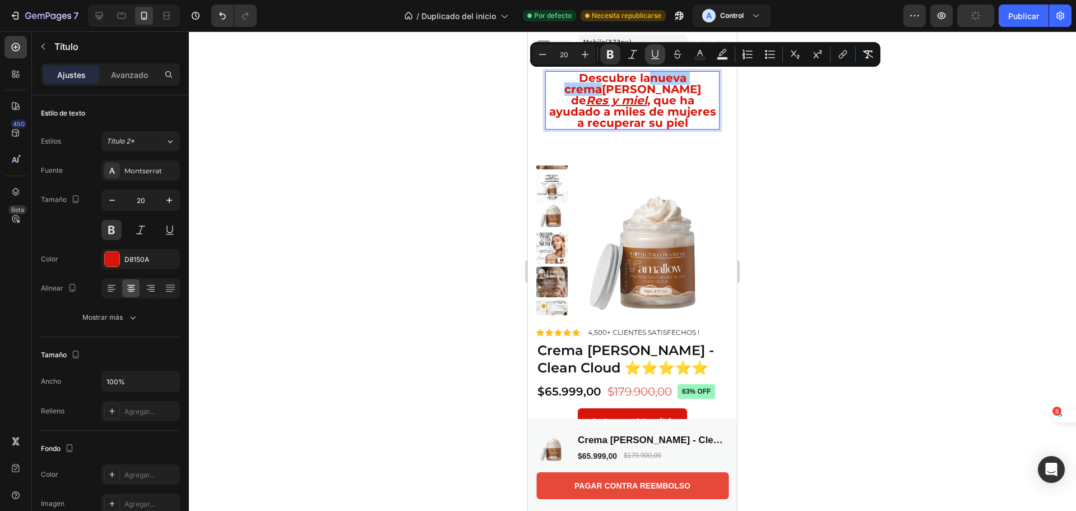
click at [651, 59] on icon "Editor contextual toolbar" at bounding box center [655, 54] width 11 height 11
click at [626, 61] on button "Italic" at bounding box center [633, 54] width 20 height 20
click at [619, 56] on button "Atrevido" at bounding box center [610, 54] width 20 height 20
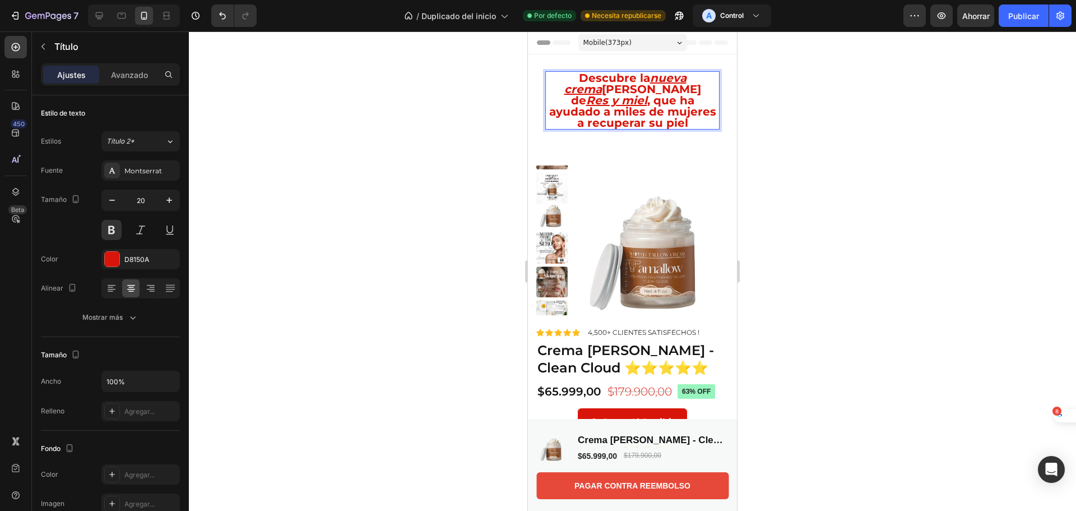
click at [813, 88] on div at bounding box center [632, 270] width 887 height 479
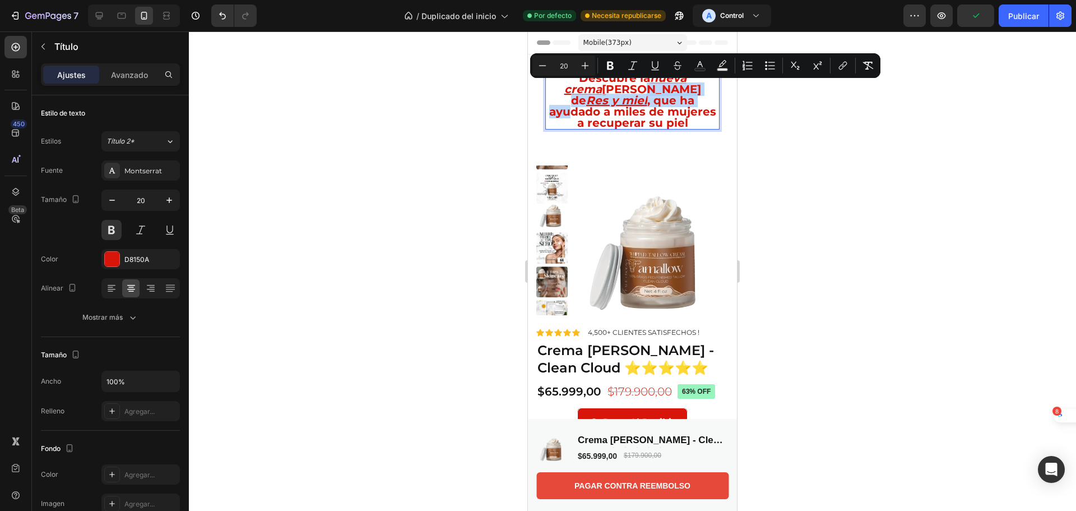
drag, startPoint x: 592, startPoint y: 95, endPoint x: 583, endPoint y: 91, distance: 10.0
click at [583, 91] on p "Descubre la nueva crema [PERSON_NAME] de Res y miel , que ha ayudado a miles de…" at bounding box center [632, 100] width 172 height 56
click at [593, 94] on p "Descubre la nueva crema [PERSON_NAME] de Res y miel , que ha ayudado a miles de…" at bounding box center [632, 100] width 172 height 56
drag, startPoint x: 593, startPoint y: 91, endPoint x: 567, endPoint y: 91, distance: 26.3
click at [567, 91] on p "Descubre la nueva crema [PERSON_NAME] de Res y miel , que ha ayudado a miles de…" at bounding box center [632, 100] width 172 height 56
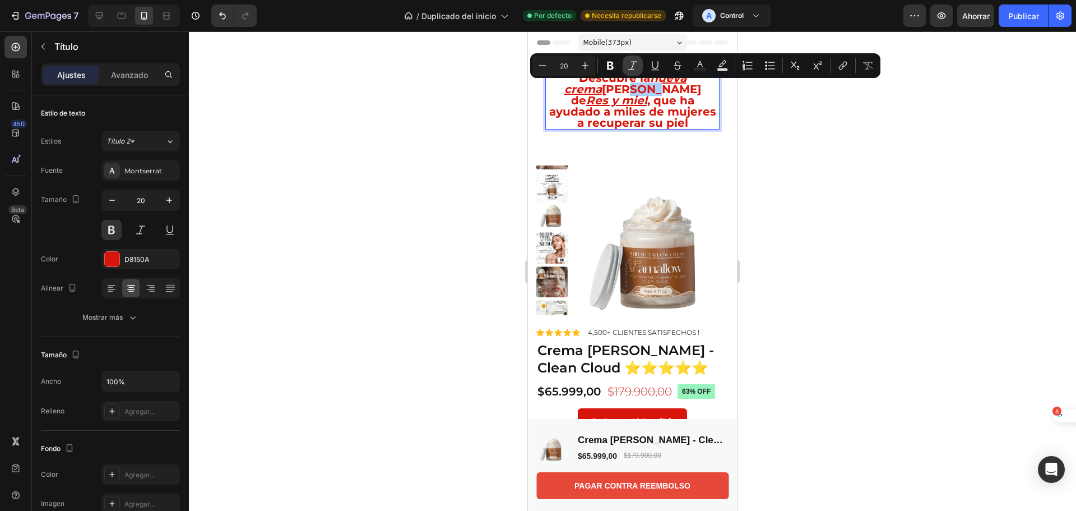
click at [633, 66] on icon "Editor contextual toolbar" at bounding box center [632, 65] width 11 height 11
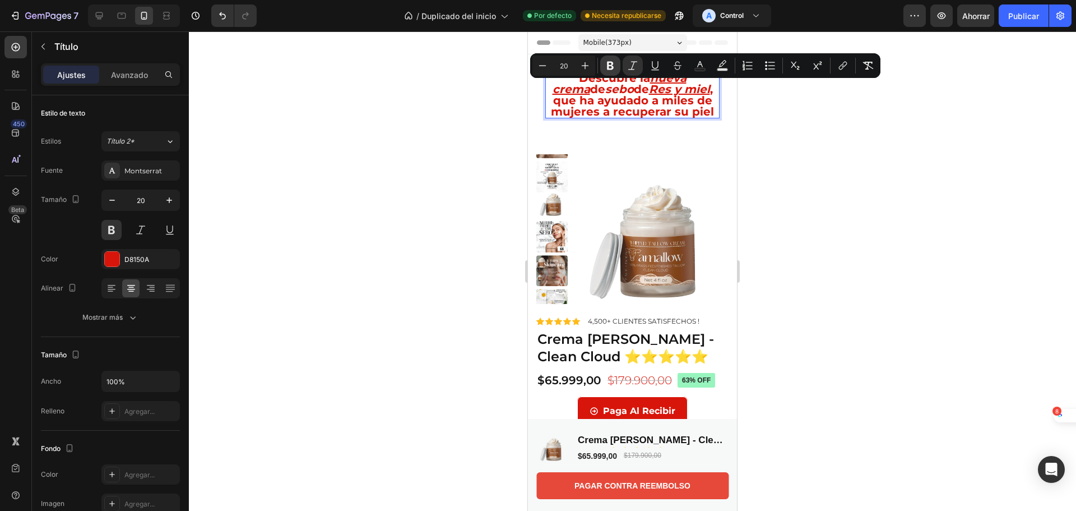
click at [614, 69] on icon "Barra de herramientas contextual del editor" at bounding box center [610, 65] width 11 height 11
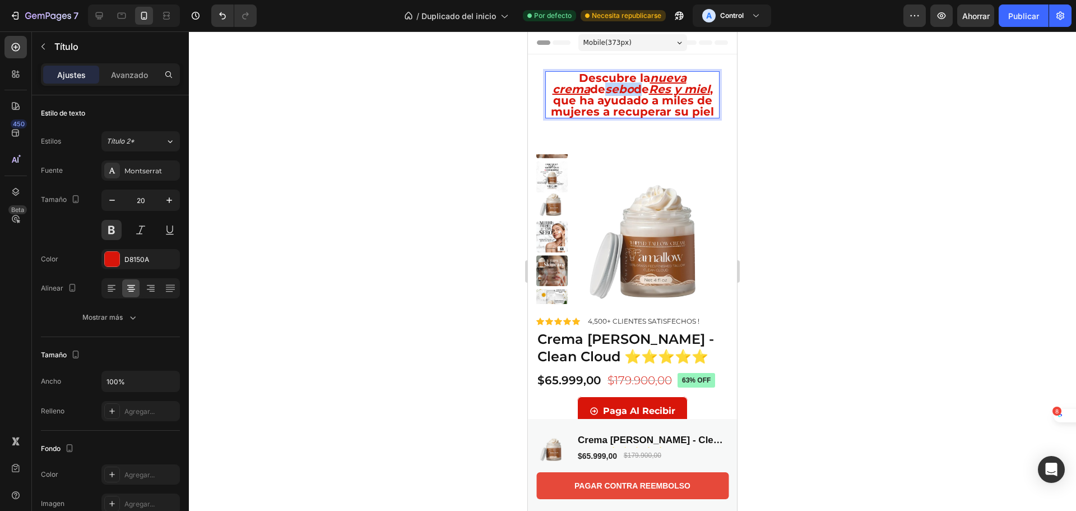
drag, startPoint x: 597, startPoint y: 91, endPoint x: 569, endPoint y: 91, distance: 27.5
click at [569, 91] on p "Descubre la nueva crema [PERSON_NAME] de Res y miel , que ha ayudado a miles de…" at bounding box center [632, 94] width 172 height 45
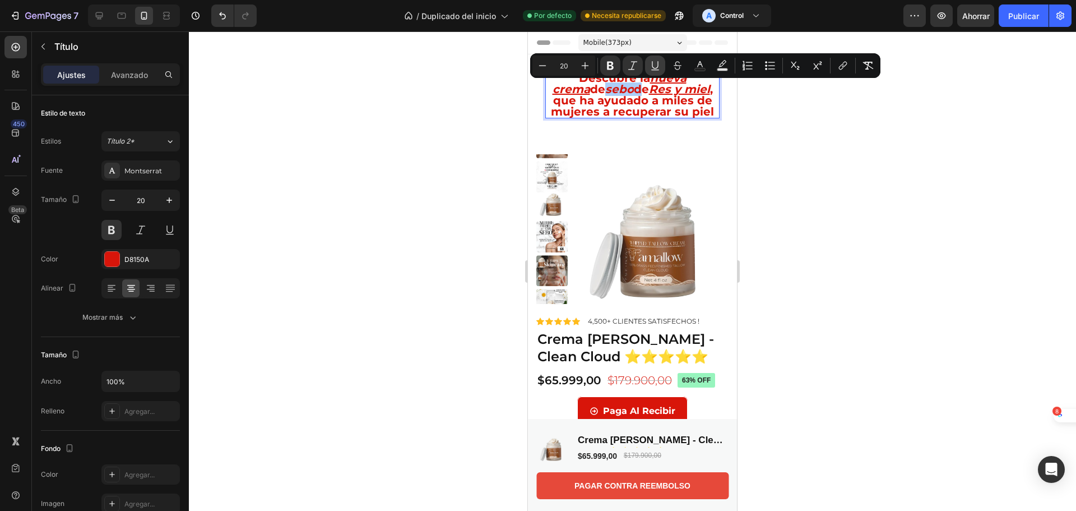
click at [657, 65] on icon "Editor contextual toolbar" at bounding box center [655, 65] width 11 height 11
click at [779, 126] on div at bounding box center [632, 270] width 887 height 479
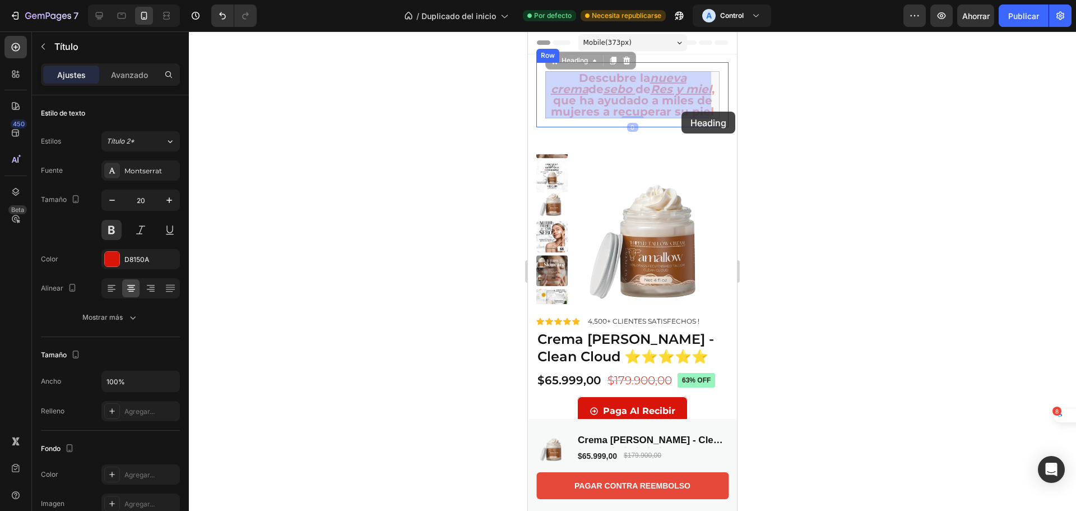
drag, startPoint x: 707, startPoint y: 113, endPoint x: 682, endPoint y: 112, distance: 25.2
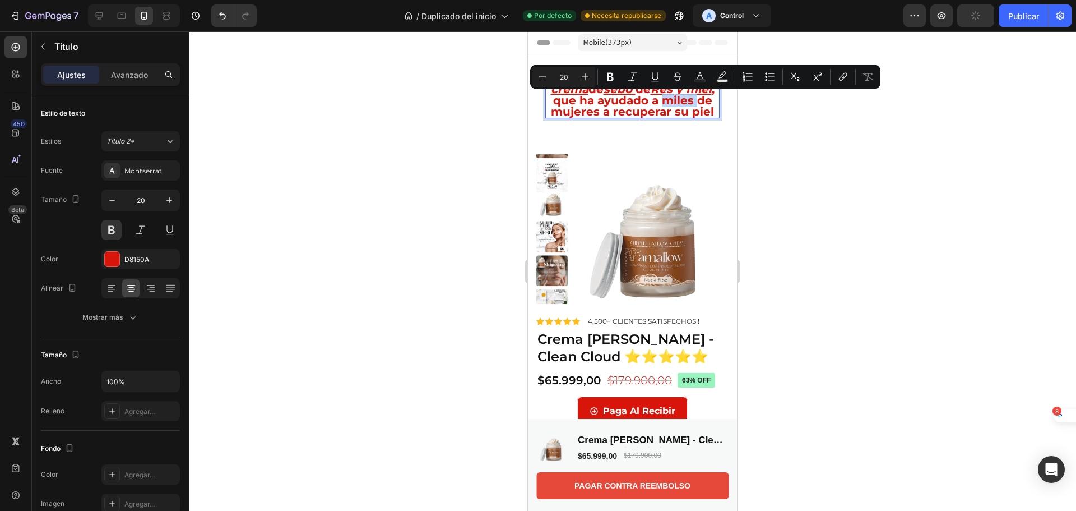
drag, startPoint x: 642, startPoint y: 103, endPoint x: 677, endPoint y: 100, distance: 34.8
click at [677, 100] on p "Descubre la nueva crema [PERSON_NAME] de Res y miel , que ha ayudado a miles de…" at bounding box center [632, 94] width 172 height 45
click at [607, 80] on icon "Editor contextual toolbar" at bounding box center [610, 76] width 11 height 11
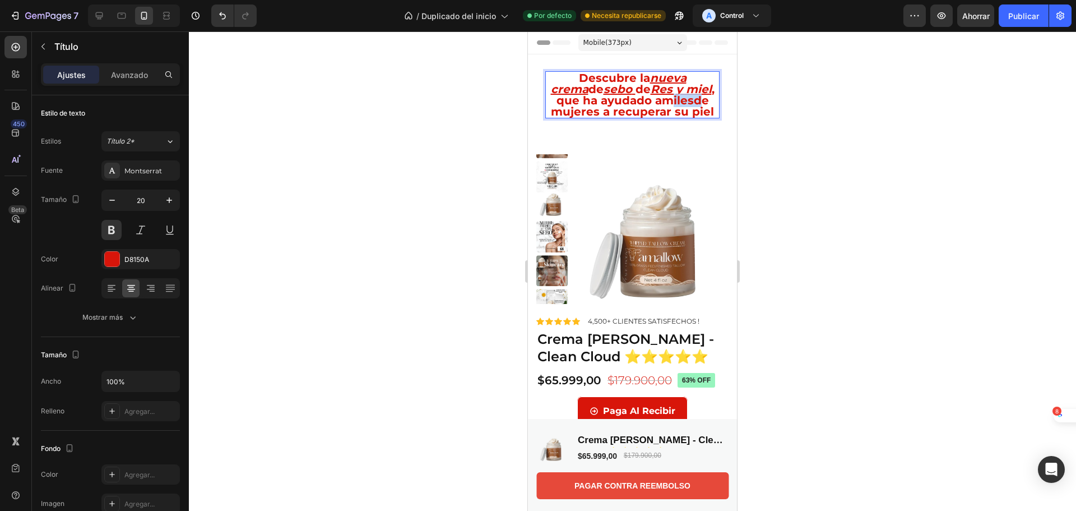
drag, startPoint x: 678, startPoint y: 101, endPoint x: 645, endPoint y: 100, distance: 33.6
click at [645, 100] on p "Descubre la nueva crema [PERSON_NAME] de Res y miel , que ha ayudado a miles de…" at bounding box center [632, 94] width 172 height 45
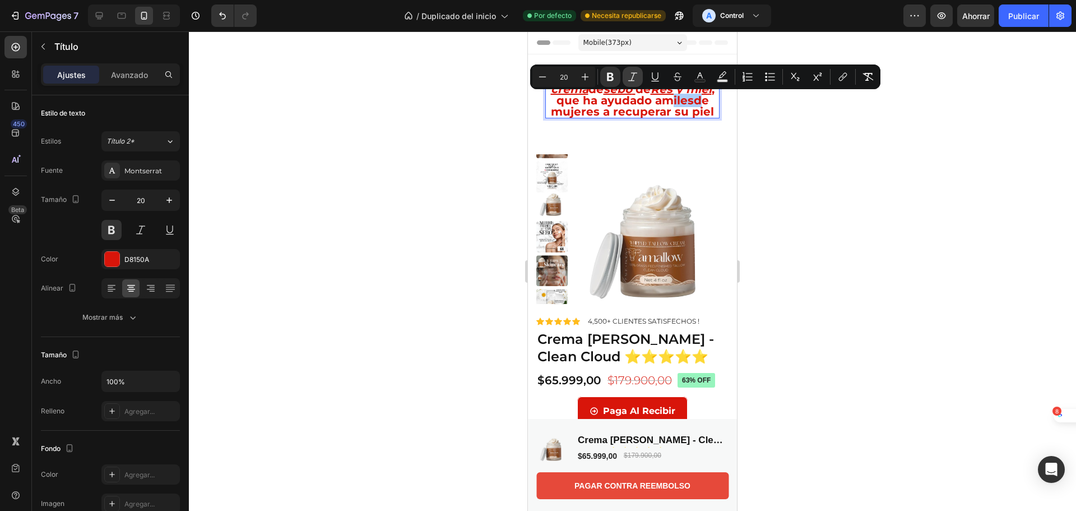
click at [629, 81] on icon "Barra de herramientas contextual del editor" at bounding box center [632, 76] width 9 height 8
click at [651, 81] on icon "Barra de herramientas contextual del editor" at bounding box center [655, 76] width 11 height 11
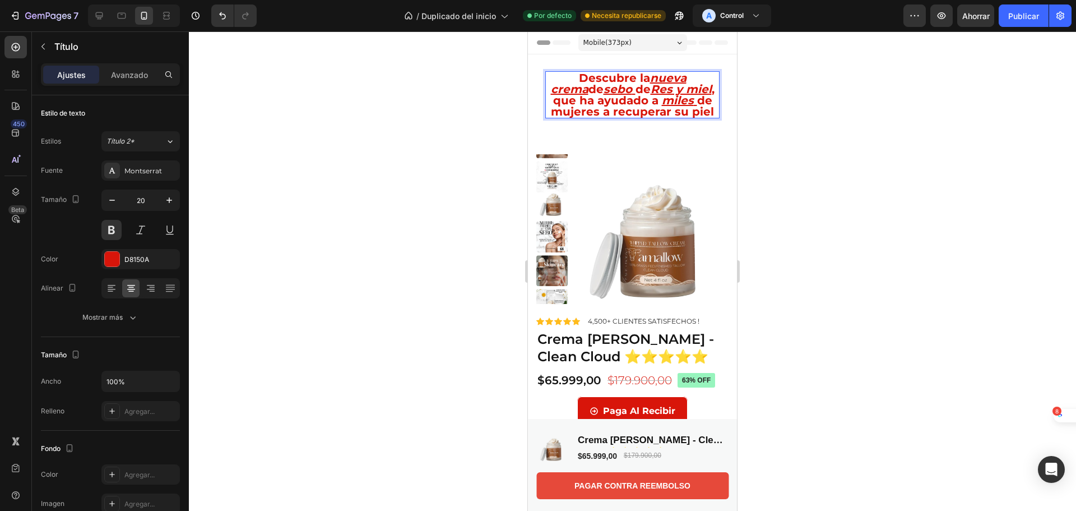
click at [703, 109] on p "Descubre la nueva crema [PERSON_NAME] de Res y miel , que ha ayudado a miles de…" at bounding box center [632, 94] width 172 height 45
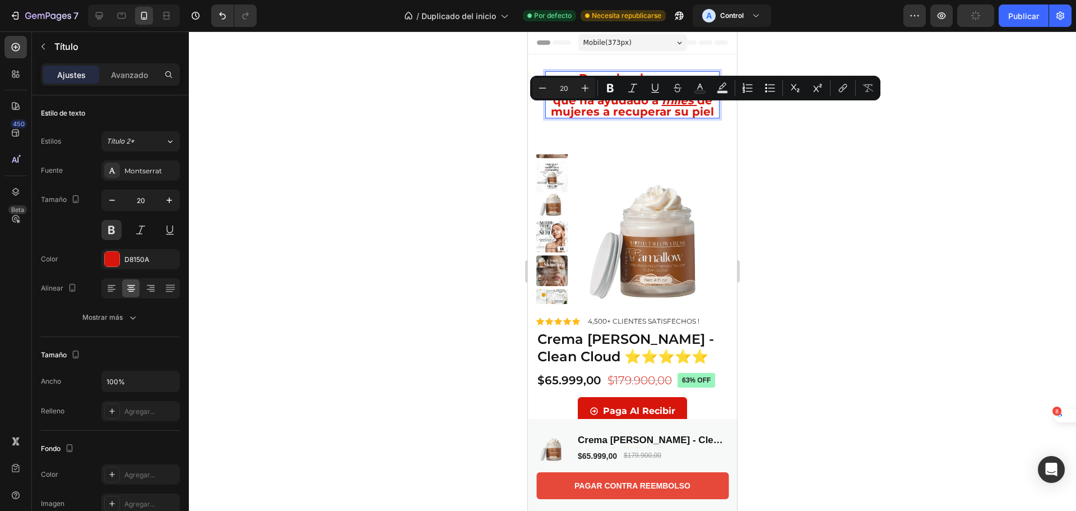
drag, startPoint x: 708, startPoint y: 112, endPoint x: 547, endPoint y: 113, distance: 161.4
click at [547, 113] on p "Descubre la nueva crema [PERSON_NAME] de Res y miel , que ha ayudado a miles de…" at bounding box center [632, 94] width 172 height 45
click at [650, 89] on icon "Barra de herramientas contextual del editor" at bounding box center [655, 87] width 11 height 11
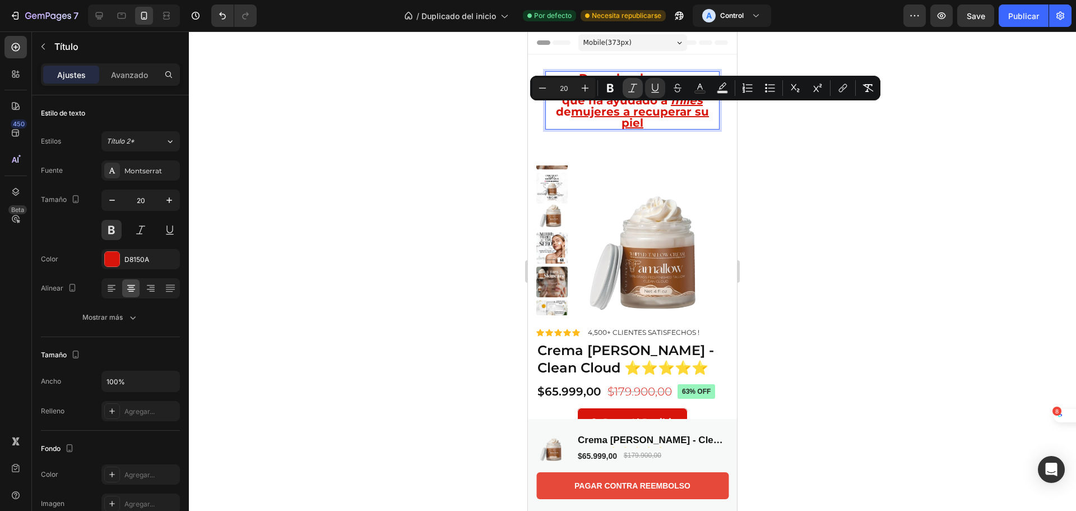
click at [635, 89] on icon "Barra de herramientas contextual del editor" at bounding box center [632, 87] width 11 height 11
click at [775, 152] on div at bounding box center [632, 270] width 887 height 479
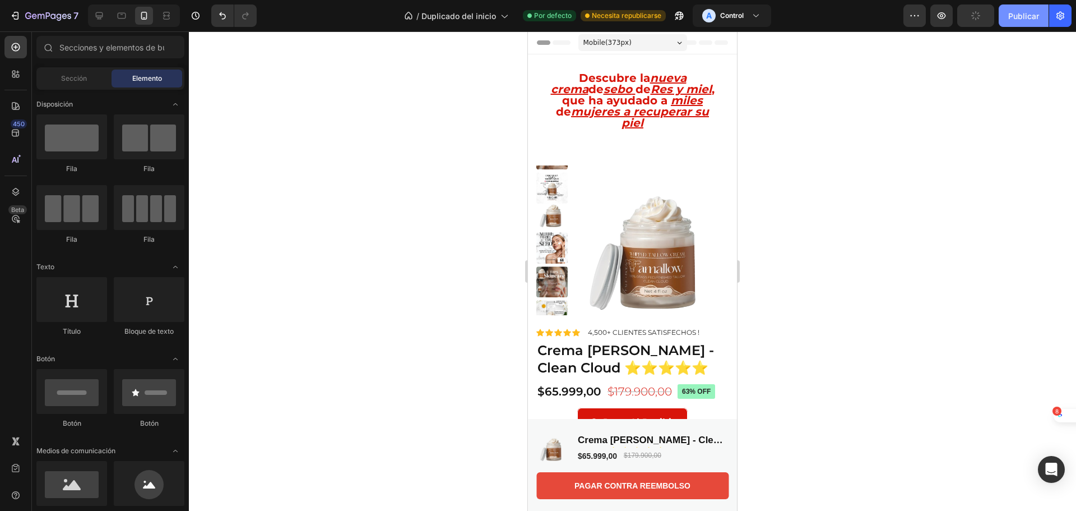
click at [1020, 10] on font "Publicar" at bounding box center [1023, 16] width 31 height 12
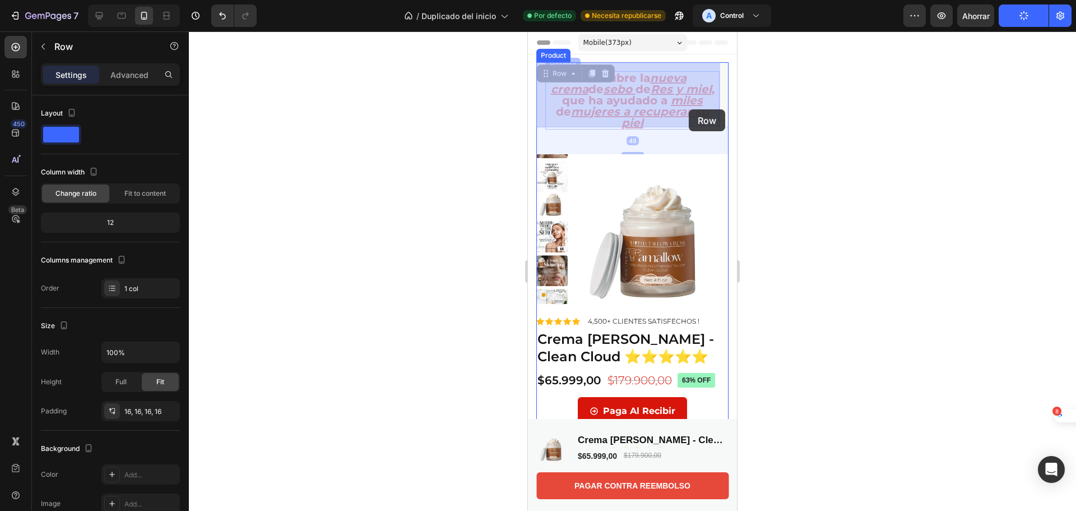
drag, startPoint x: 714, startPoint y: 116, endPoint x: 689, endPoint y: 109, distance: 25.6
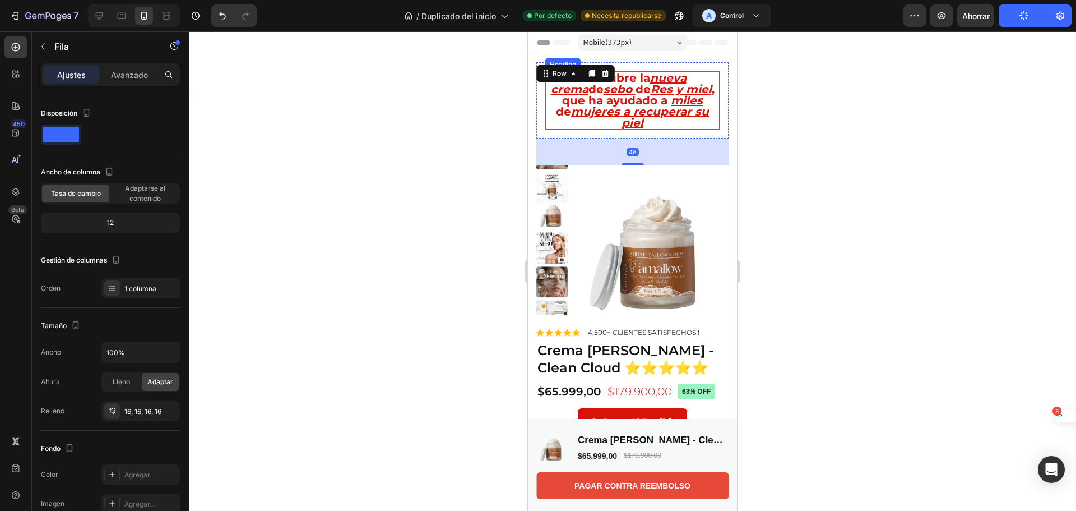
click at [694, 106] on u "mujeres a recuperar su piel" at bounding box center [640, 117] width 138 height 25
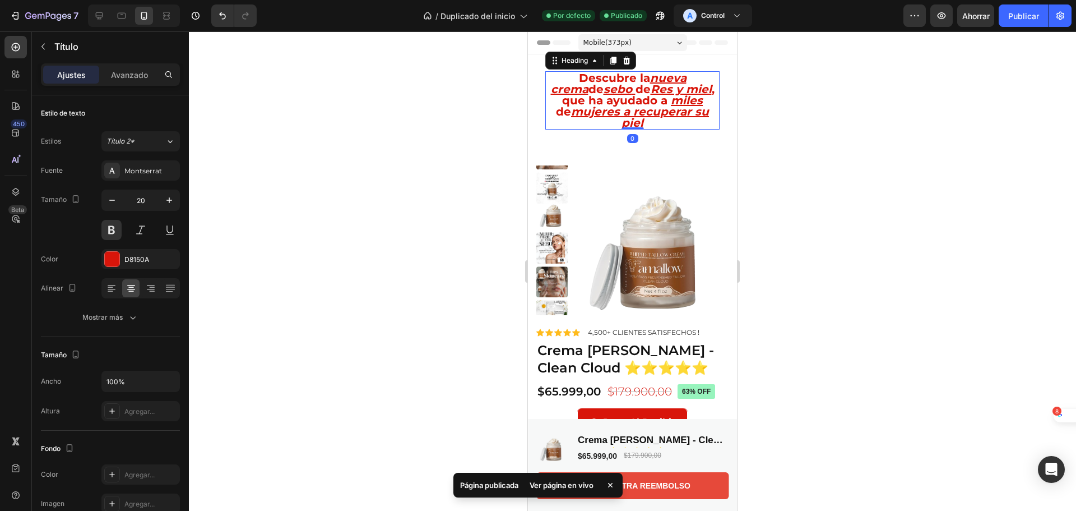
click at [709, 114] on u "mujeres a recuperar su piel" at bounding box center [640, 117] width 138 height 25
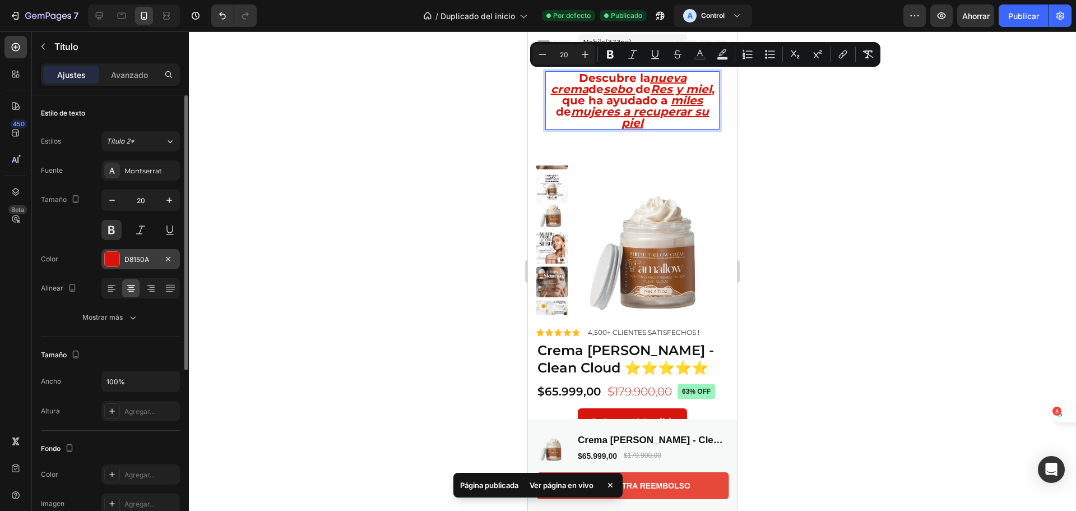
click at [142, 260] on font "D8150A" at bounding box center [136, 259] width 25 height 8
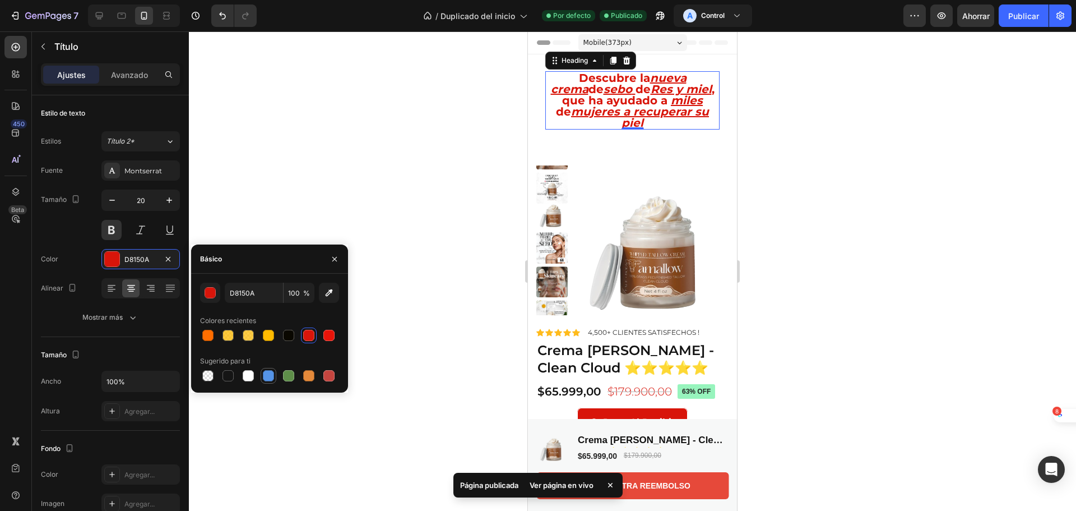
click at [271, 370] on div at bounding box center [268, 375] width 11 height 11
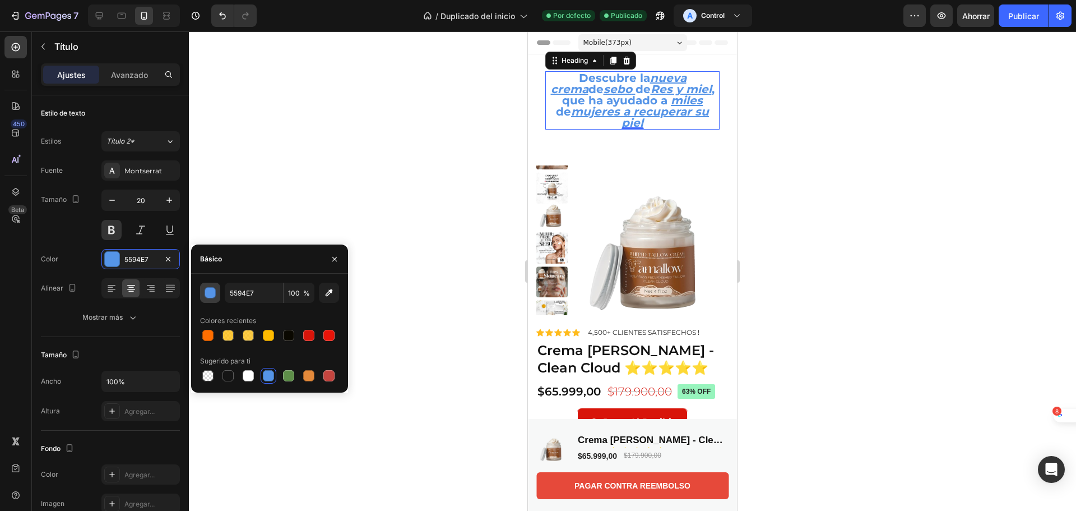
click at [214, 291] on div "button" at bounding box center [210, 293] width 11 height 11
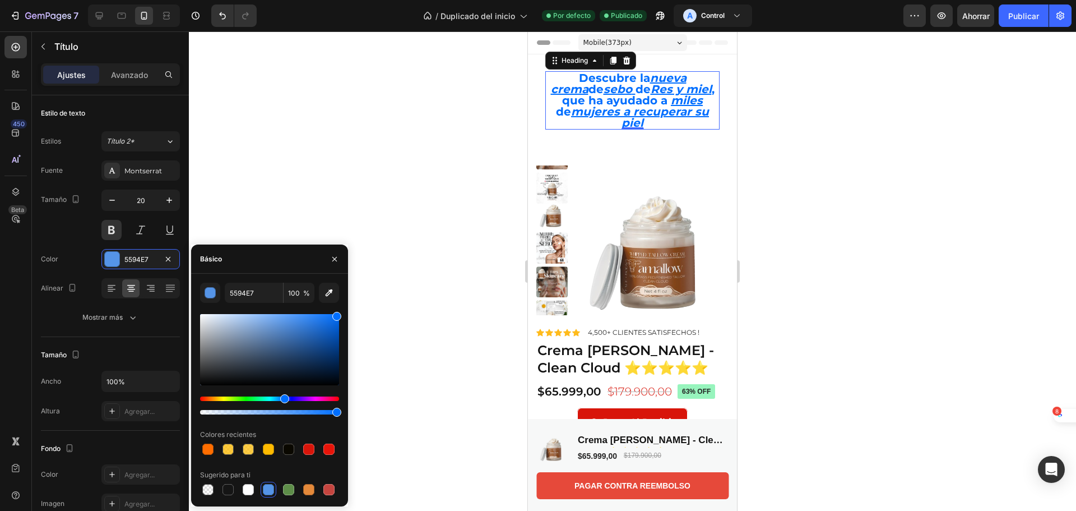
drag, startPoint x: 298, startPoint y: 323, endPoint x: 376, endPoint y: 281, distance: 88.0
click at [376, 0] on div "7 Version history / Duplicado del inicio Por defecto Publicado A Control Avance…" at bounding box center [538, 0] width 1076 height 0
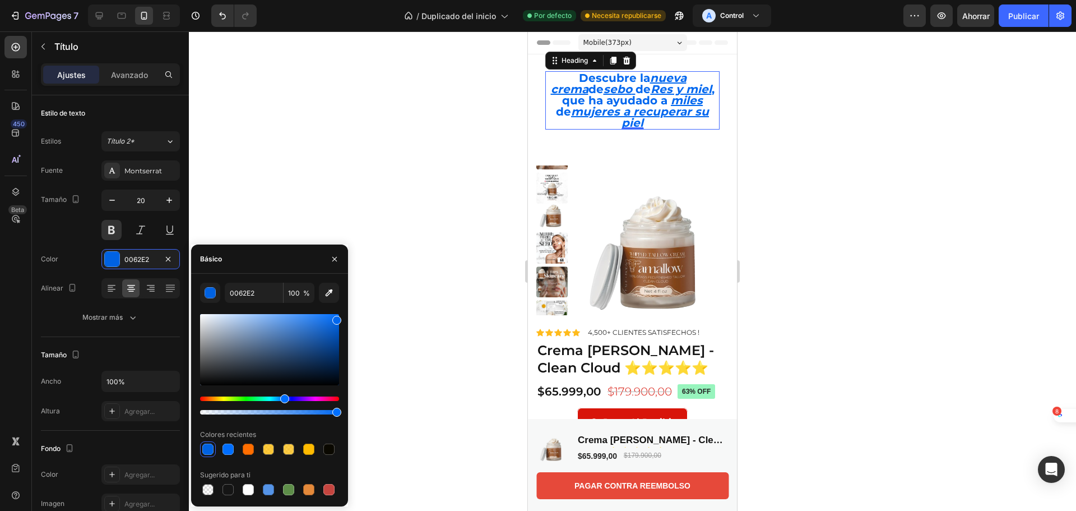
type input "0067EF"
drag, startPoint x: 336, startPoint y: 316, endPoint x: 358, endPoint y: 318, distance: 22.0
click at [358, 0] on div "7 Version history / Duplicado del inicio Por defecto Necesita republicarse A Co…" at bounding box center [538, 0] width 1076 height 0
click at [1027, 19] on font "Publicar" at bounding box center [1023, 16] width 31 height 10
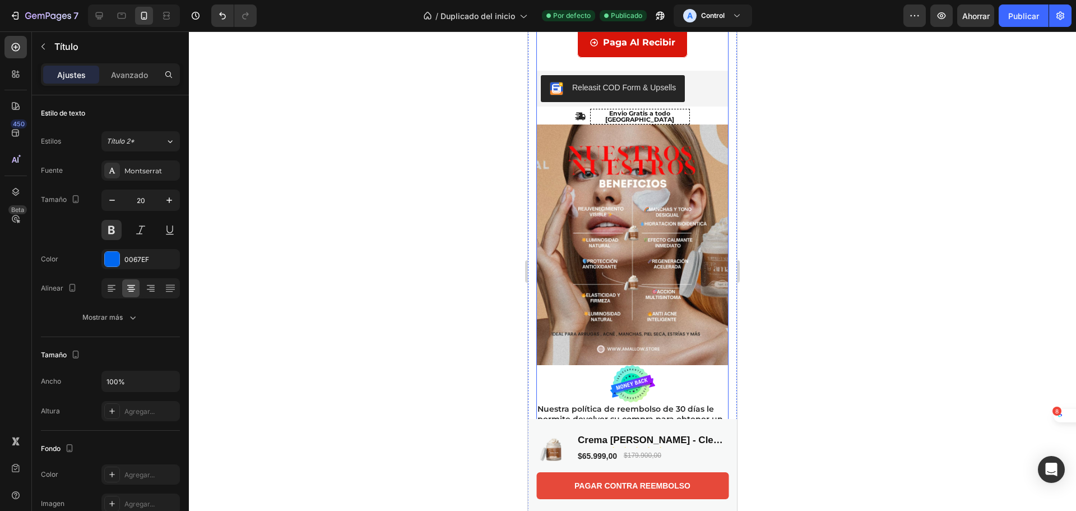
scroll to position [392, 0]
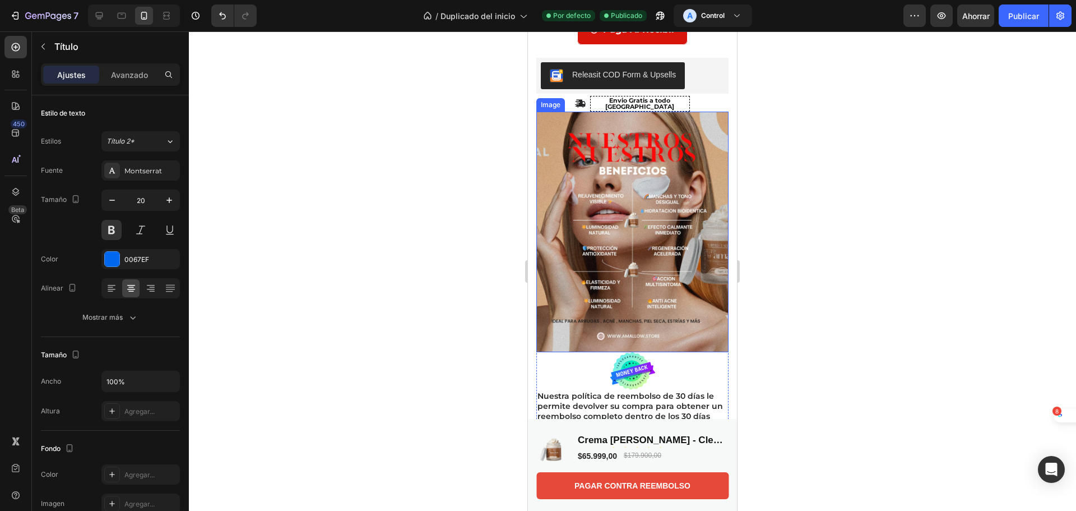
click at [615, 239] on img at bounding box center [632, 232] width 192 height 240
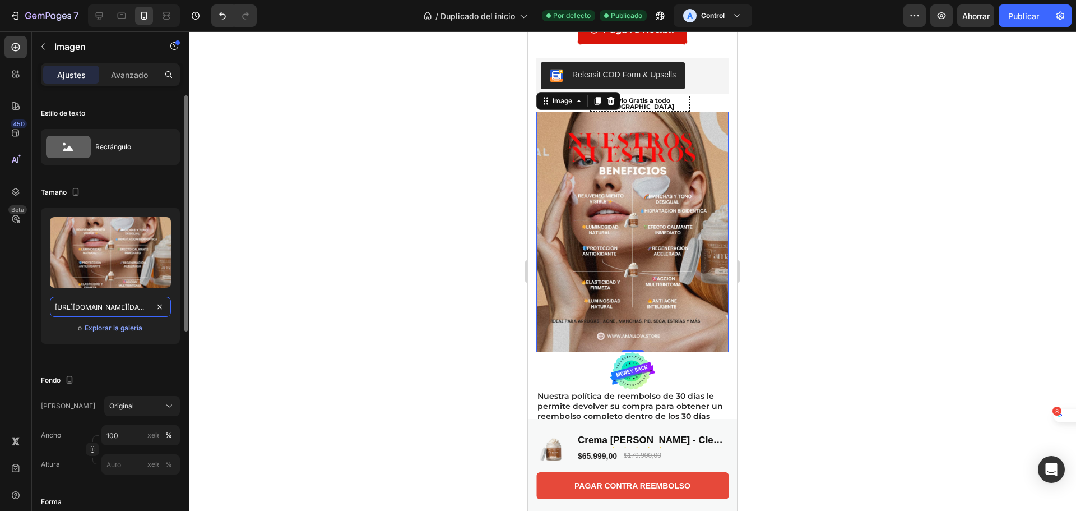
click at [95, 306] on input "[URL][DOMAIN_NAME][DATE]" at bounding box center [110, 307] width 121 height 20
paste input "Post_de_Instagram_[DATE]_Moderno_Negro.jpg?v=175625917"
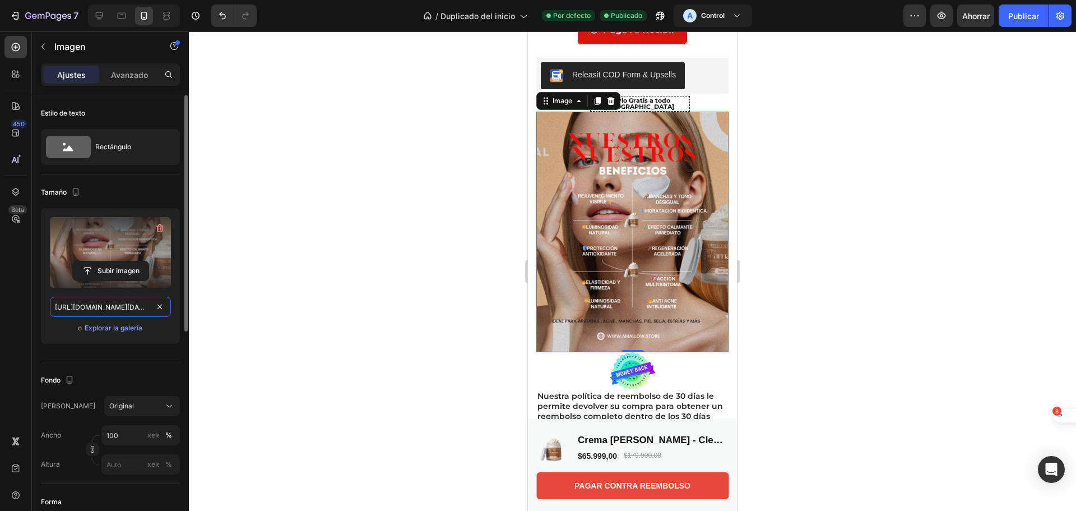
scroll to position [0, 300]
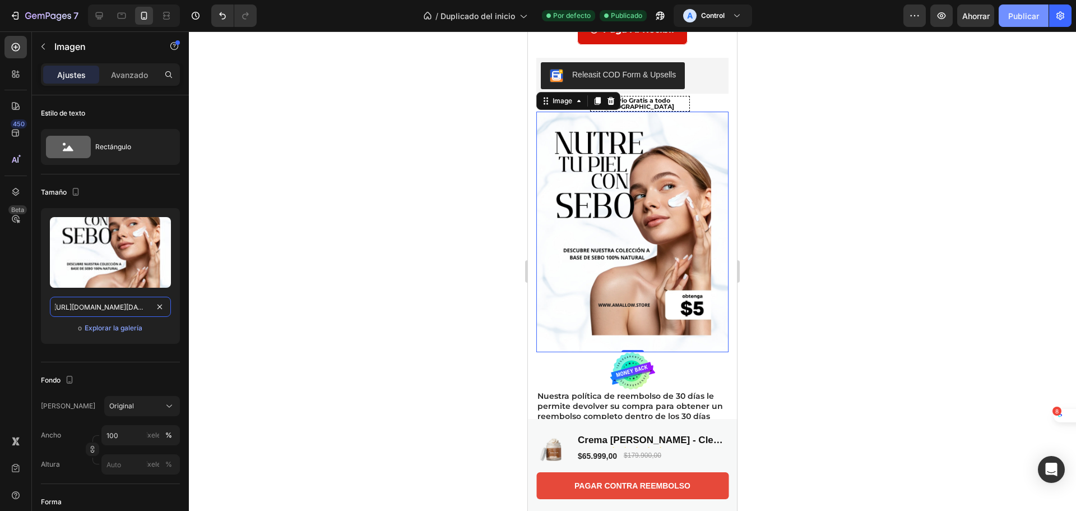
type input "[URL][DOMAIN_NAME][DATE]"
click at [1028, 21] on font "Publicar" at bounding box center [1023, 16] width 31 height 12
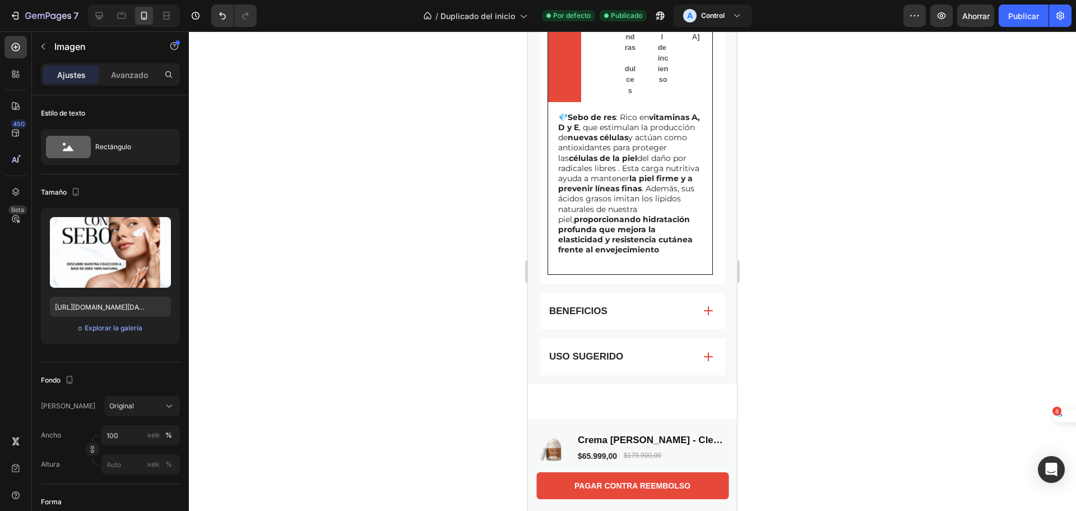
scroll to position [1177, 0]
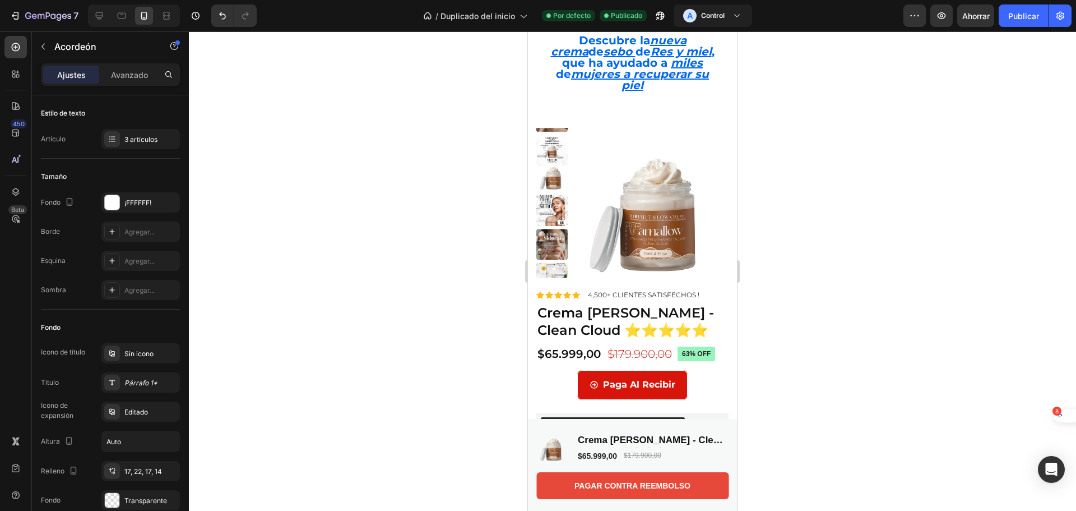
scroll to position [0, 0]
